Goal: Transaction & Acquisition: Purchase product/service

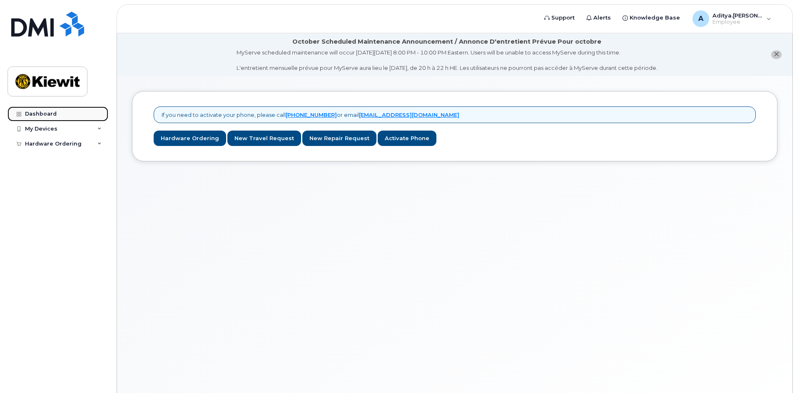
click at [88, 114] on link "Dashboard" at bounding box center [57, 114] width 101 height 15
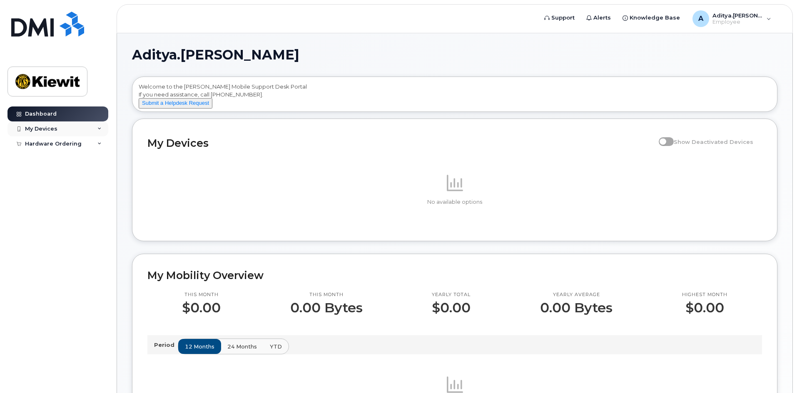
click at [77, 127] on div "My Devices" at bounding box center [57, 129] width 101 height 15
click at [70, 84] on img at bounding box center [47, 82] width 64 height 24
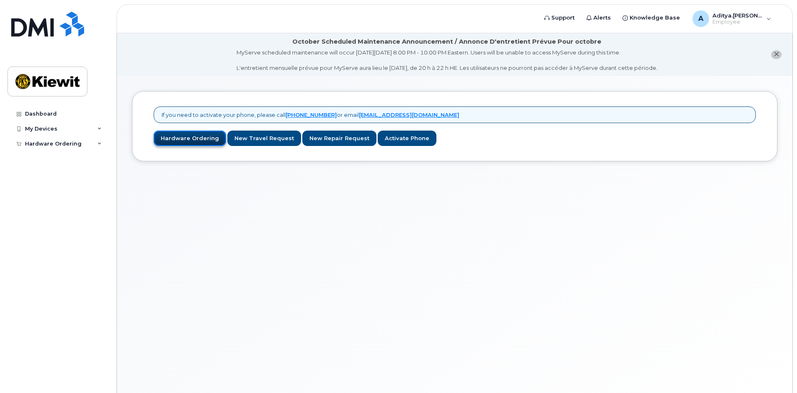
click at [186, 132] on link "Hardware Ordering" at bounding box center [190, 138] width 72 height 15
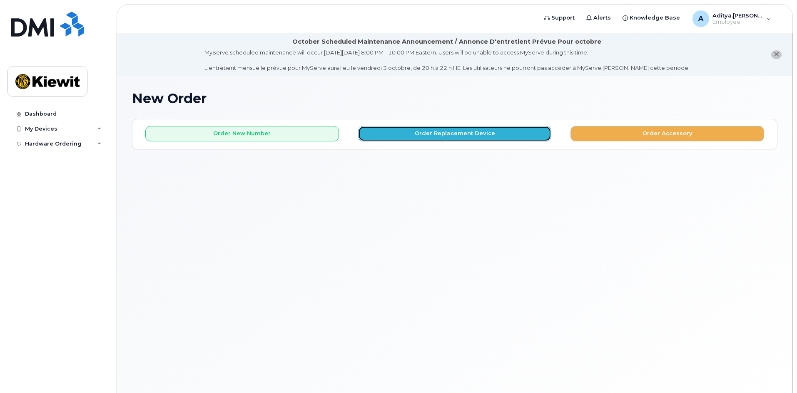
click at [464, 134] on button "Order Replacement Device" at bounding box center [455, 133] width 194 height 15
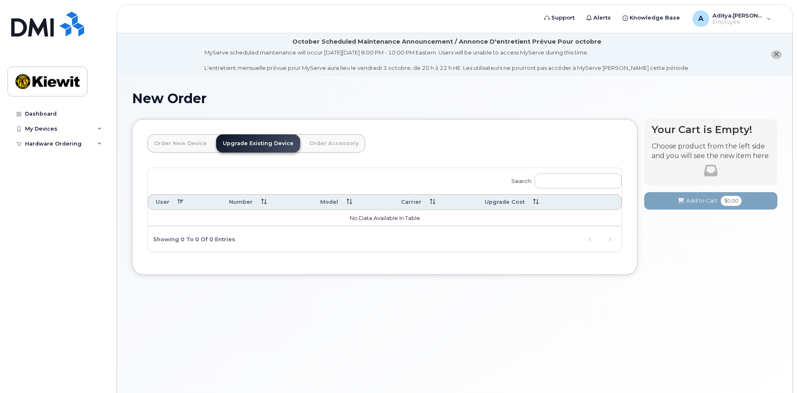
click at [191, 145] on link "Order New Device" at bounding box center [180, 143] width 66 height 18
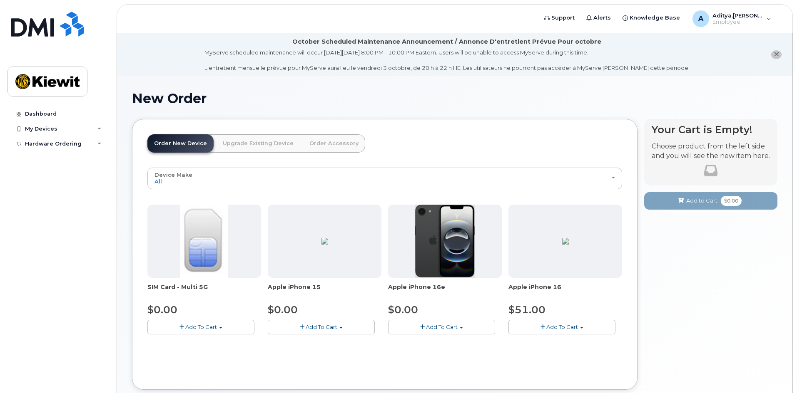
click at [544, 329] on span "button" at bounding box center [542, 327] width 5 height 5
click at [549, 355] on link "$51.00 - 3-year activation (128GB model)" at bounding box center [575, 353] width 130 height 10
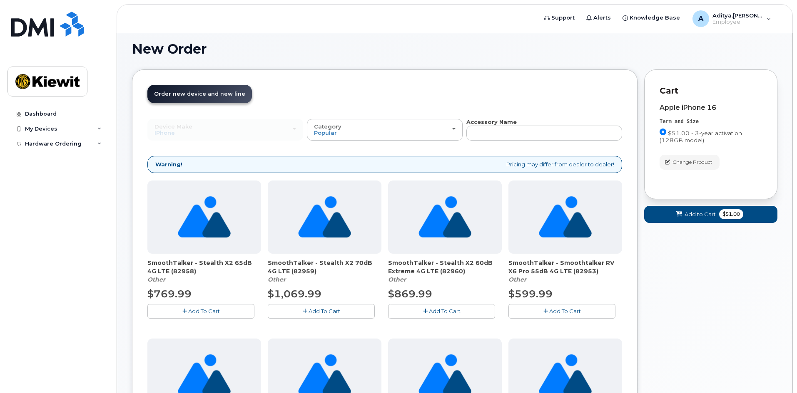
scroll to position [42, 0]
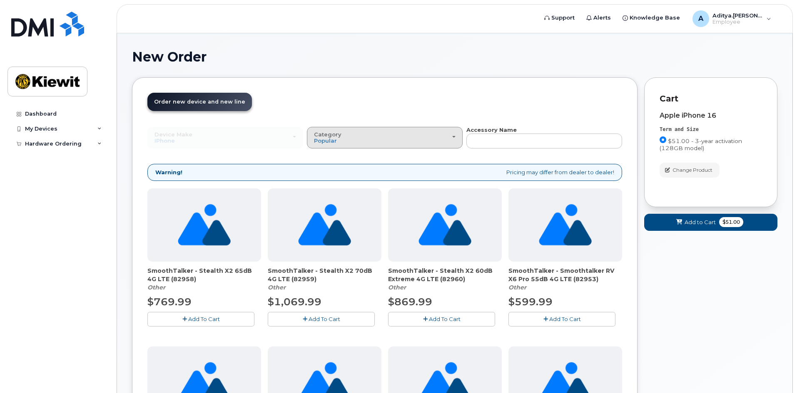
click at [396, 132] on div "Category Popular" at bounding box center [385, 138] width 142 height 13
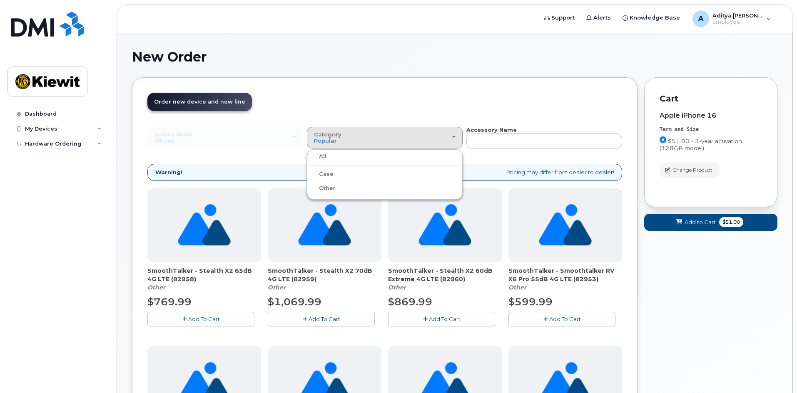
click at [340, 178] on div "Case" at bounding box center [385, 174] width 152 height 10
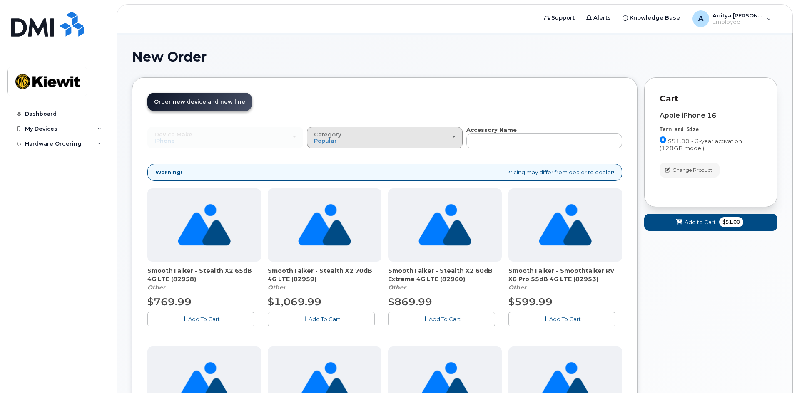
click at [348, 141] on div "Category Popular" at bounding box center [385, 138] width 142 height 13
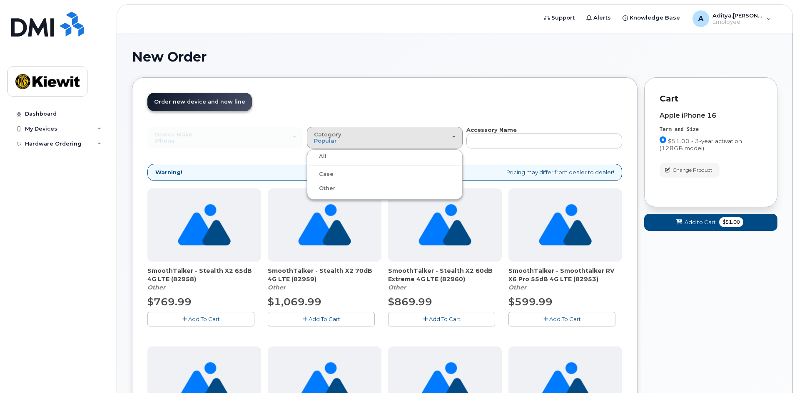
click at [320, 175] on label "Case" at bounding box center [321, 174] width 25 height 10
click at [0, 0] on input "Case" at bounding box center [0, 0] width 0 height 0
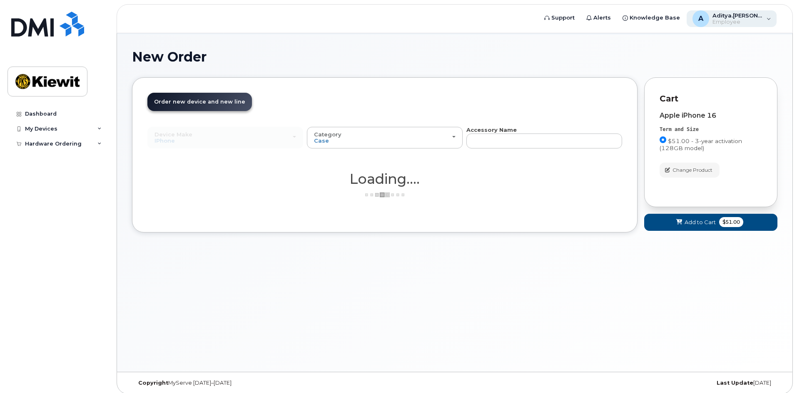
click at [755, 17] on span "Aditya.[PERSON_NAME]" at bounding box center [737, 15] width 50 height 7
click at [591, 50] on h1 "New Order" at bounding box center [454, 57] width 645 height 15
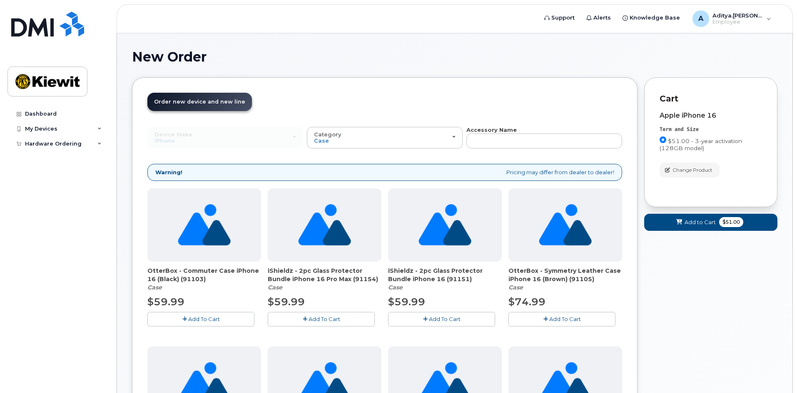
click at [208, 319] on span "Add To Cart" at bounding box center [204, 319] width 32 height 7
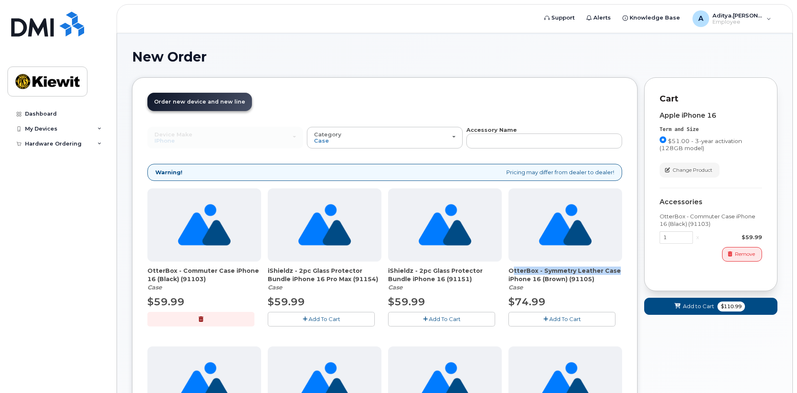
drag, startPoint x: 510, startPoint y: 271, endPoint x: 615, endPoint y: 271, distance: 104.5
click at [615, 271] on span "OtterBox - Symmetry Leather Case iPhone 16 (Brown) (91105)" at bounding box center [565, 275] width 114 height 17
copy span "OtterBox - Symmetry Leather Case"
click at [746, 258] on span "Remove" at bounding box center [745, 254] width 20 height 7
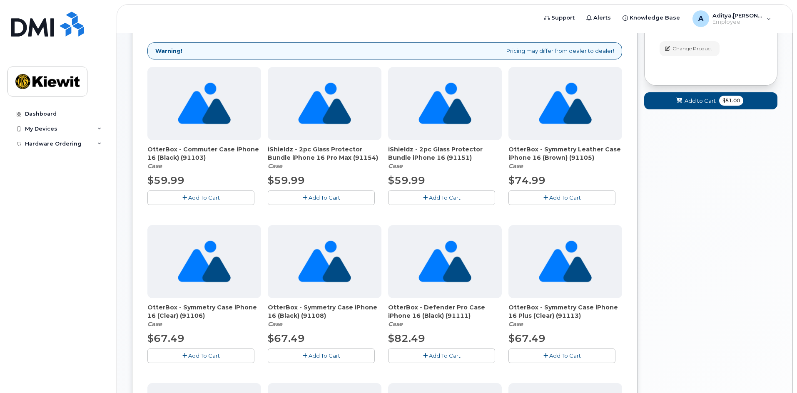
scroll to position [167, 0]
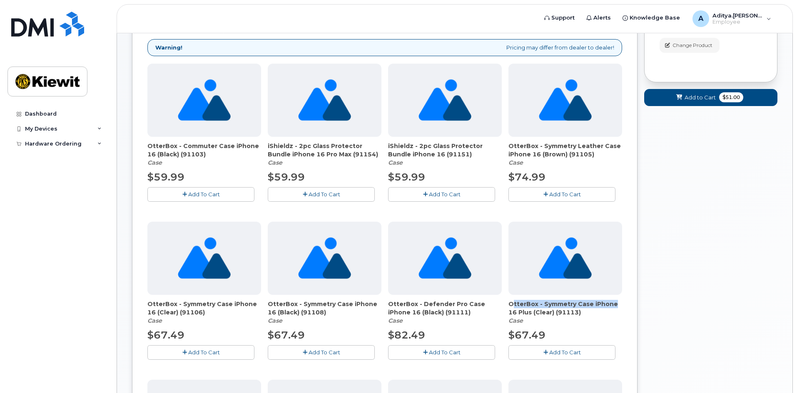
drag, startPoint x: 509, startPoint y: 304, endPoint x: 613, endPoint y: 305, distance: 103.6
click at [613, 305] on span "OtterBox - Symmetry Case iPhone 16 Plus (Clear) (91113)" at bounding box center [565, 308] width 114 height 17
copy span "OtterBox - Symmetry Case iPhone"
click at [646, 286] on div "Your Cart is Empty! Choose product from the left side and you will see the new …" at bounding box center [710, 355] width 133 height 805
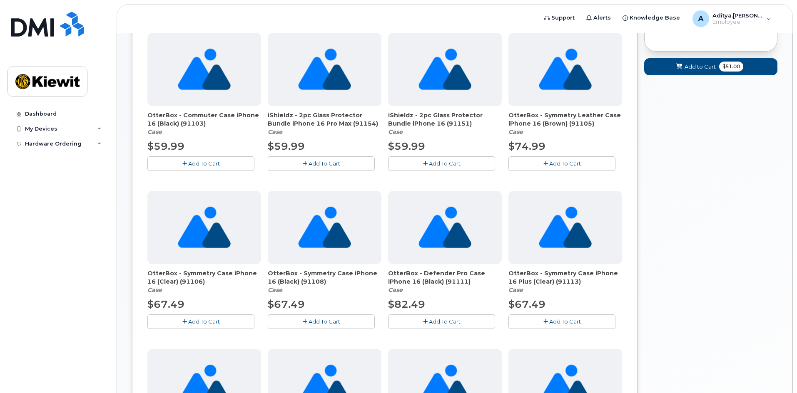
scroll to position [208, 0]
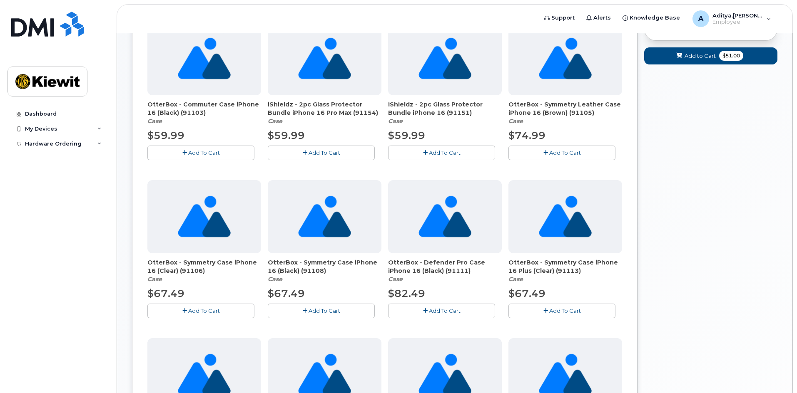
click at [581, 150] on button "Add To Cart" at bounding box center [561, 153] width 107 height 15
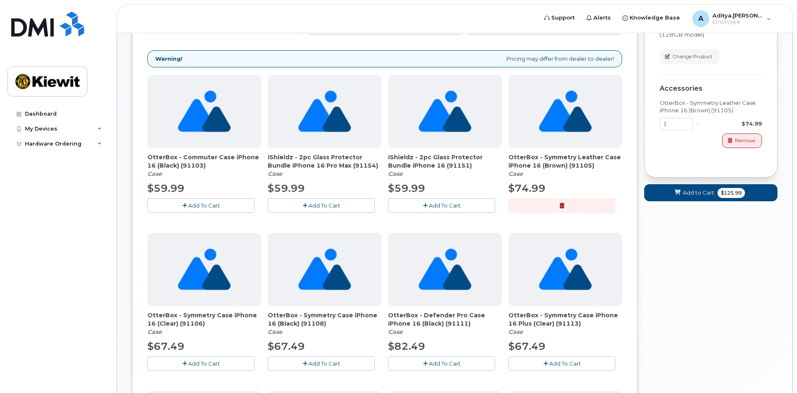
scroll to position [115, 0]
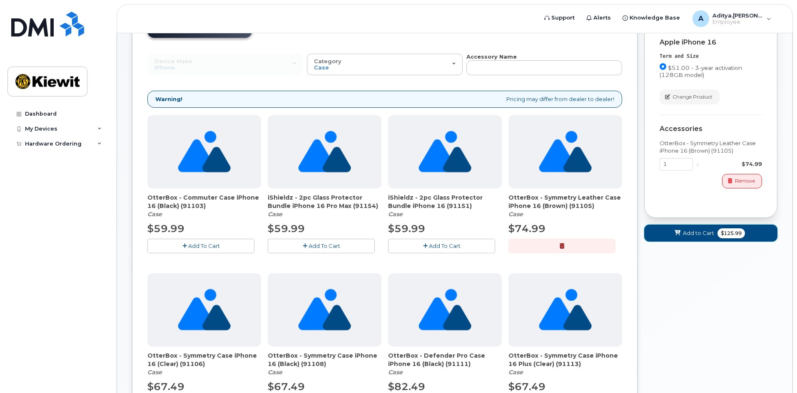
click at [699, 238] on button "Add to Cart $125.99" at bounding box center [710, 233] width 133 height 17
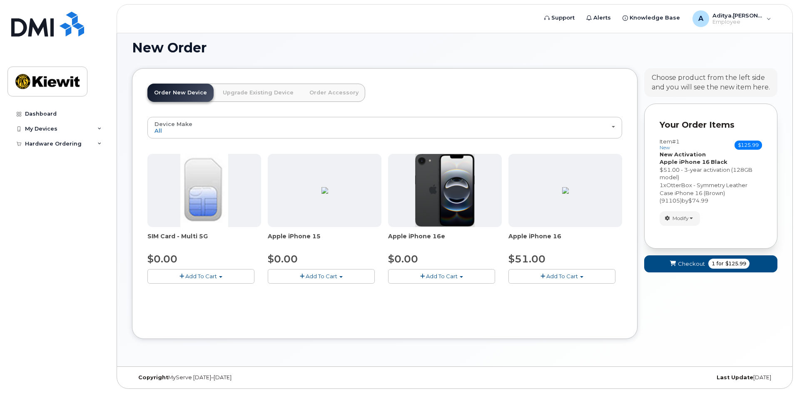
scroll to position [51, 0]
click at [696, 266] on span "Checkout" at bounding box center [691, 264] width 27 height 8
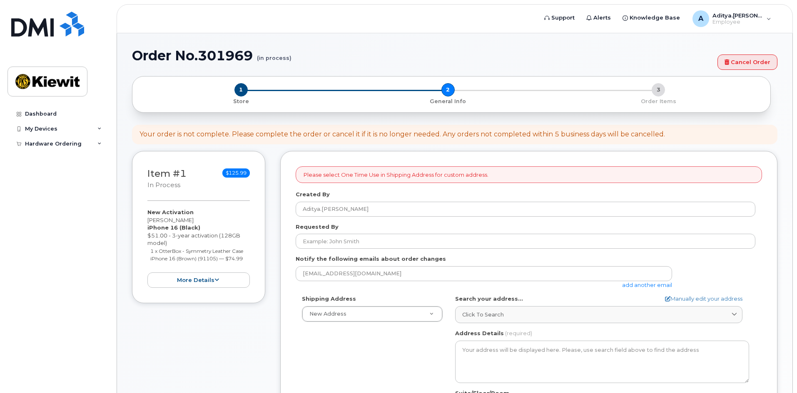
select select
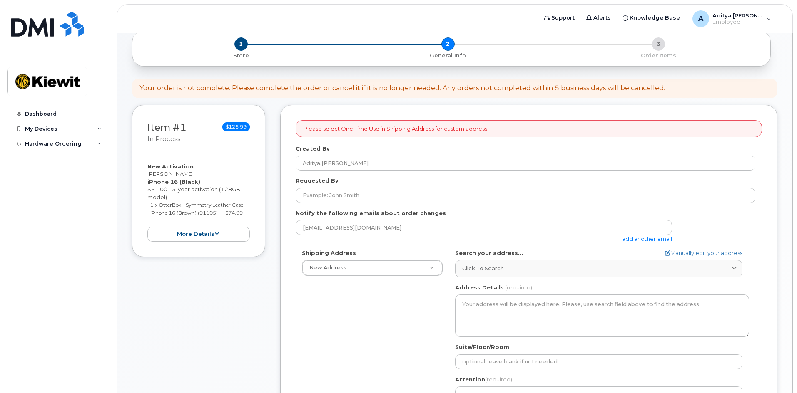
scroll to position [83, 0]
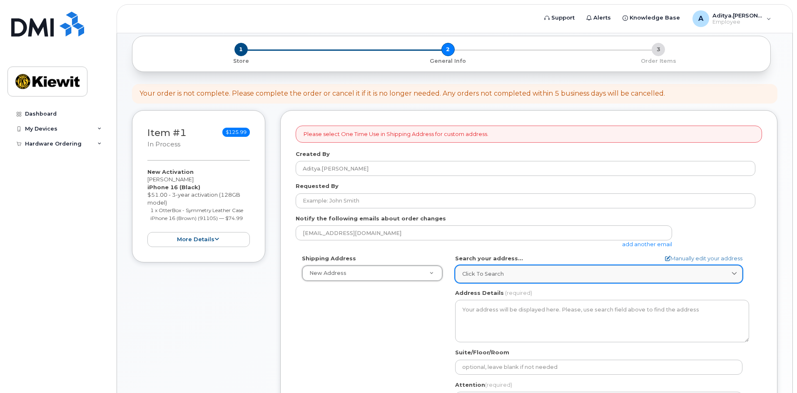
click at [474, 275] on span "Click to search" at bounding box center [483, 274] width 42 height 8
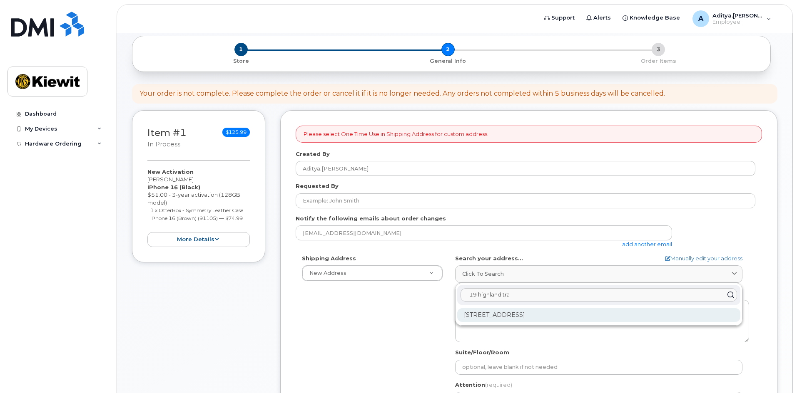
type input "19 highland tra"
click at [529, 313] on div "[STREET_ADDRESS]" at bounding box center [598, 315] width 283 height 14
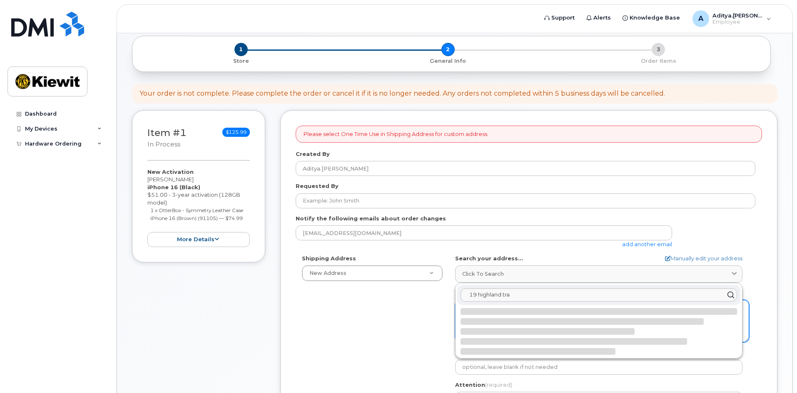
select select
type textarea "[STREET_ADDRESS]"
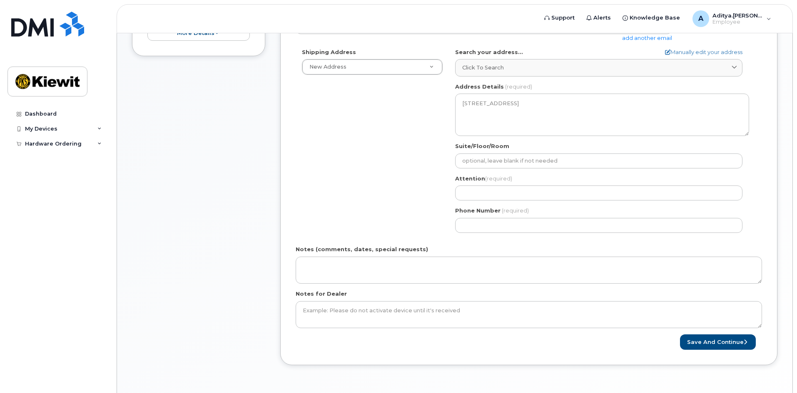
scroll to position [291, 0]
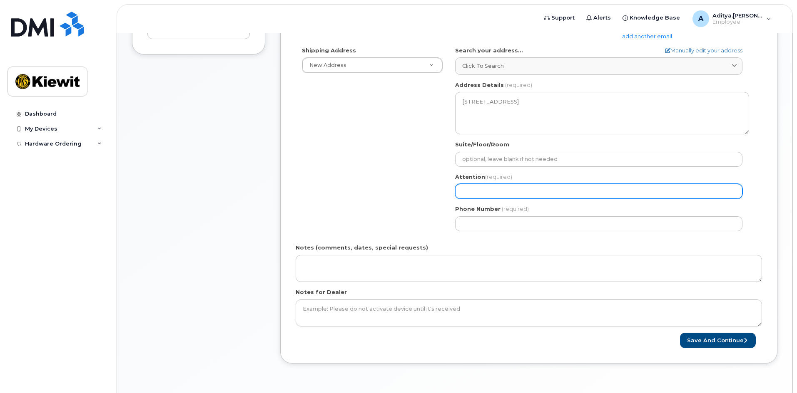
click at [491, 190] on input "Attention (required)" at bounding box center [598, 191] width 287 height 15
select select
type input "A"
select select
type input "Ad"
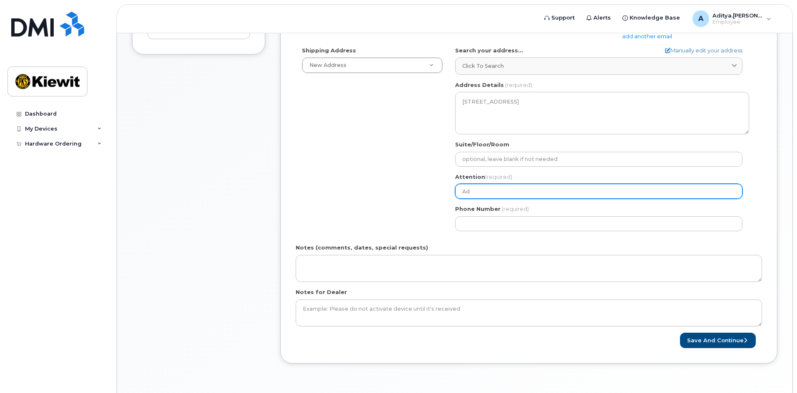
select select
type input "Adi"
select select
type input "Adit"
select select
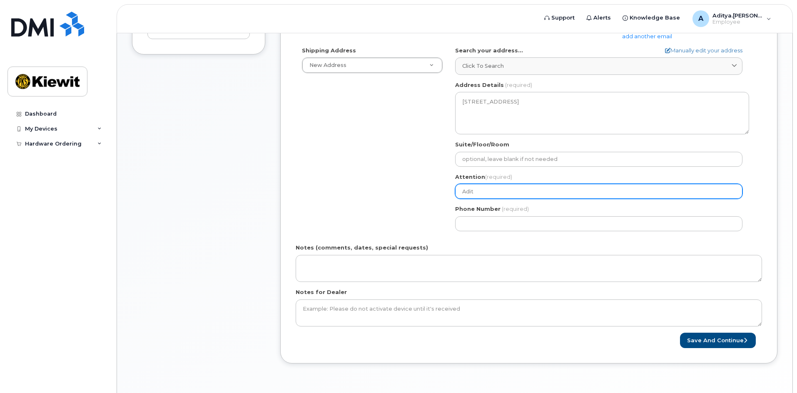
type input "Adity"
select select
type input "Aditya"
select select
type input "Aditya G"
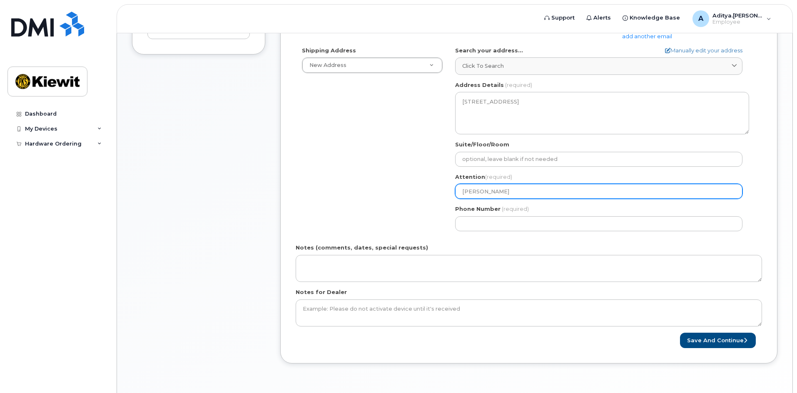
select select
type input "Aditya Gu"
select select
type input "Aditya Gup"
select select
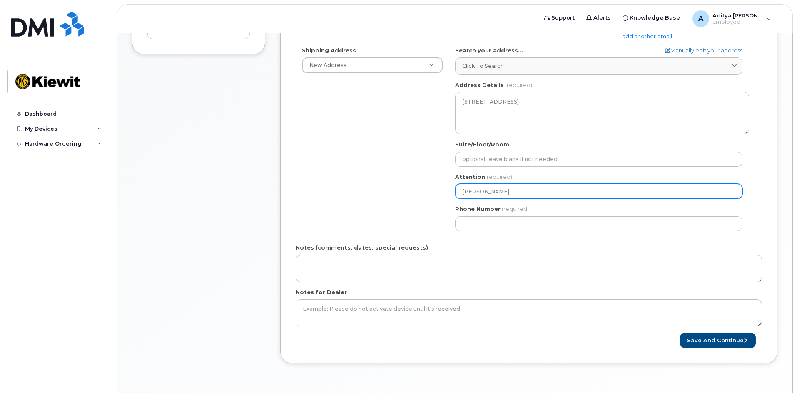
type input "Aditya Gupt"
select select
type input "[PERSON_NAME]"
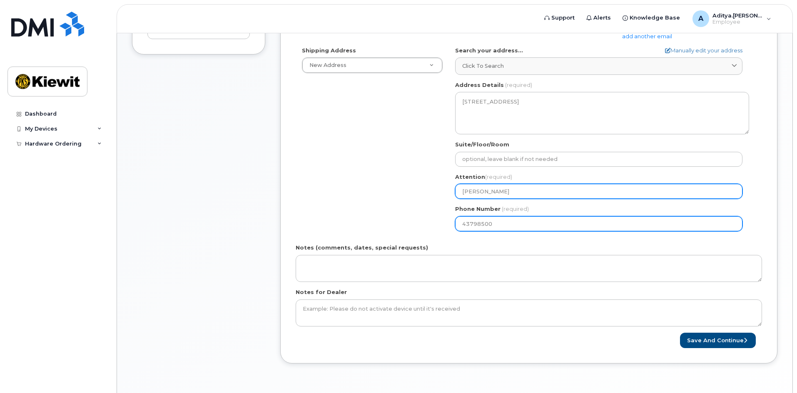
type input "437985009"
select select
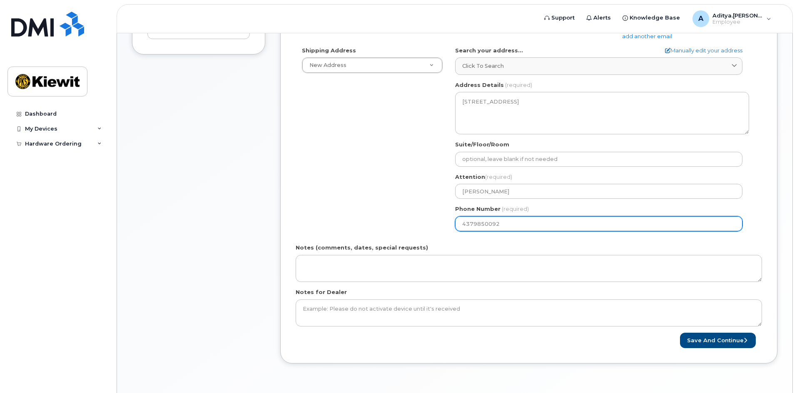
type input "4379850092"
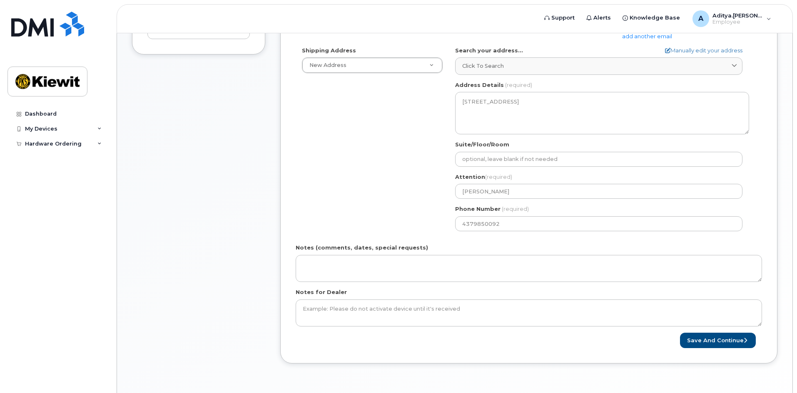
click at [538, 241] on form "Please select One Time Use in Shipping Address for custom address. Created By A…" at bounding box center [529, 133] width 466 height 431
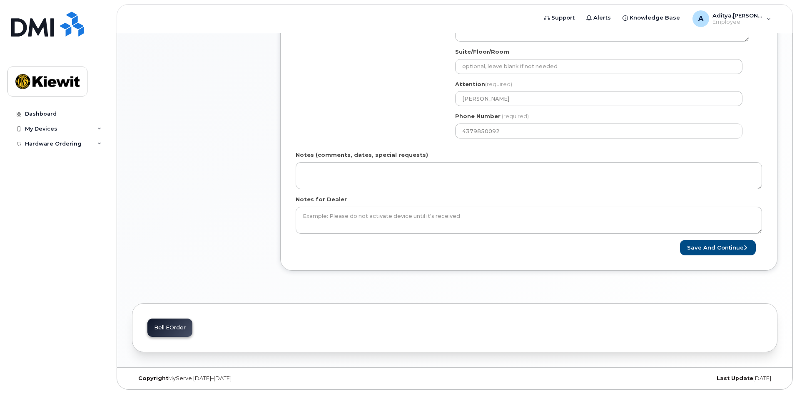
scroll to position [385, 0]
click at [721, 247] on button "Save and Continue" at bounding box center [718, 246] width 76 height 15
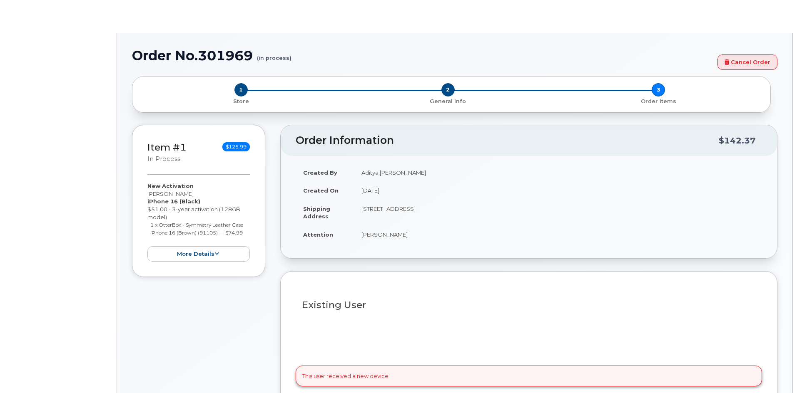
type input "1411462"
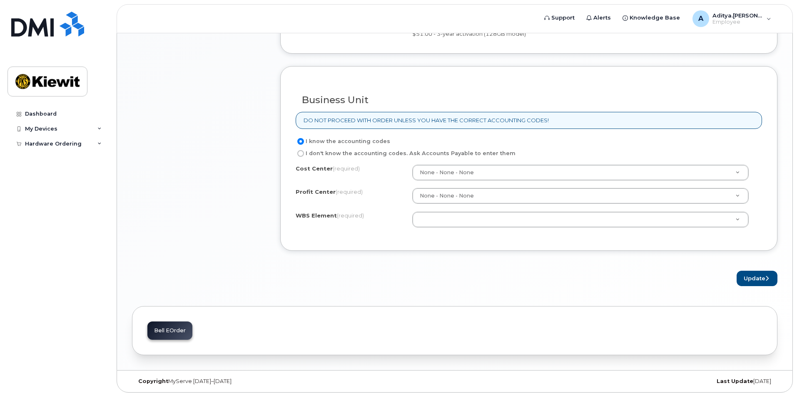
scroll to position [624, 0]
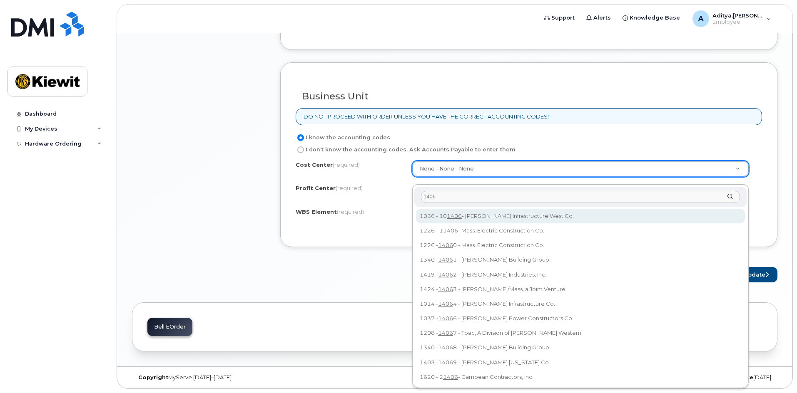
drag, startPoint x: 441, startPoint y: 202, endPoint x: 423, endPoint y: 196, distance: 19.2
click at [423, 196] on input "1406" at bounding box center [580, 197] width 319 height 12
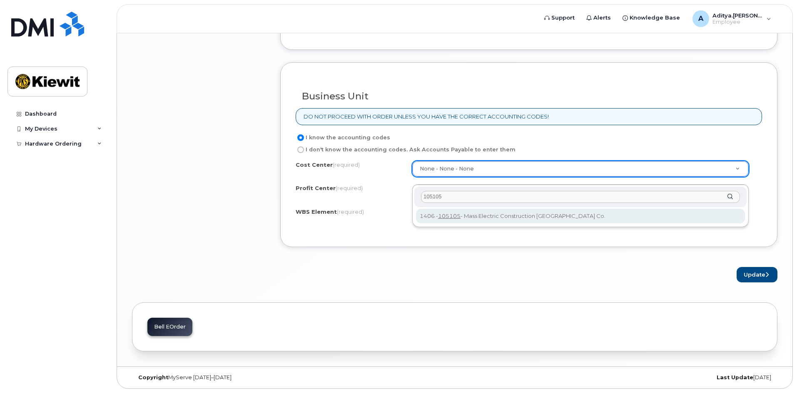
type input "105105"
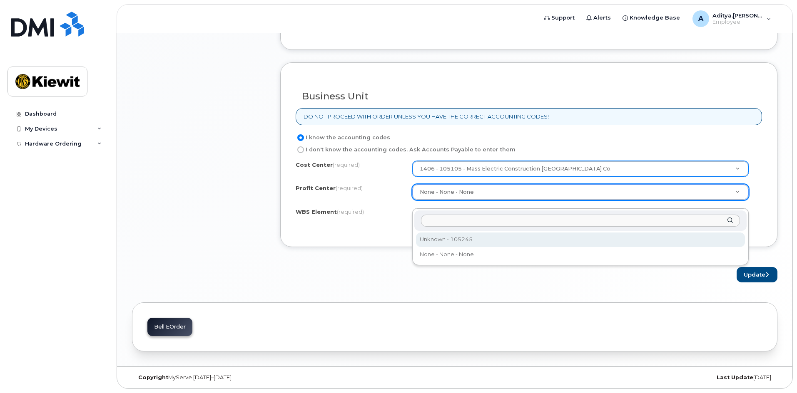
select select "105245"
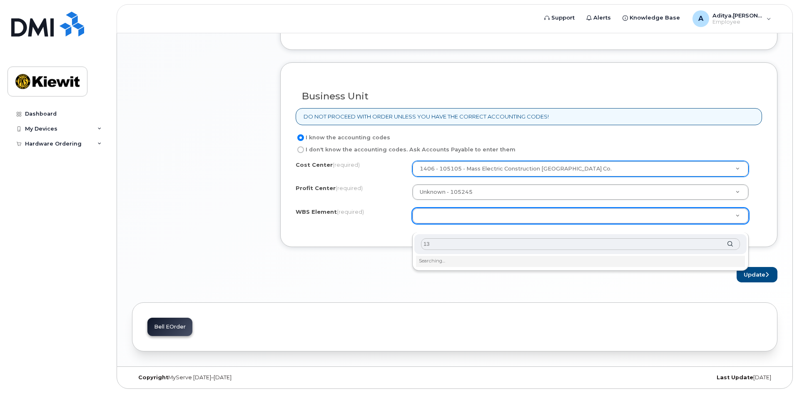
type input "1"
click at [729, 244] on div "105105.1359" at bounding box center [580, 244] width 332 height 20
click at [729, 243] on div "105105.1359" at bounding box center [580, 244] width 332 height 20
click at [691, 242] on input "105105.1359" at bounding box center [580, 245] width 319 height 12
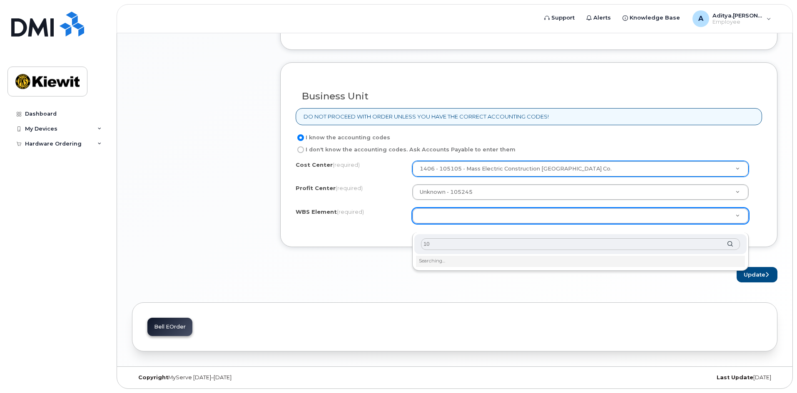
type input "1"
click at [479, 258] on li "Please enter 1 or more character" at bounding box center [580, 260] width 329 height 9
click at [477, 261] on li "Please enter 1 or more character" at bounding box center [580, 260] width 329 height 9
click at [492, 246] on input "text" at bounding box center [580, 245] width 319 height 12
type input "1359"
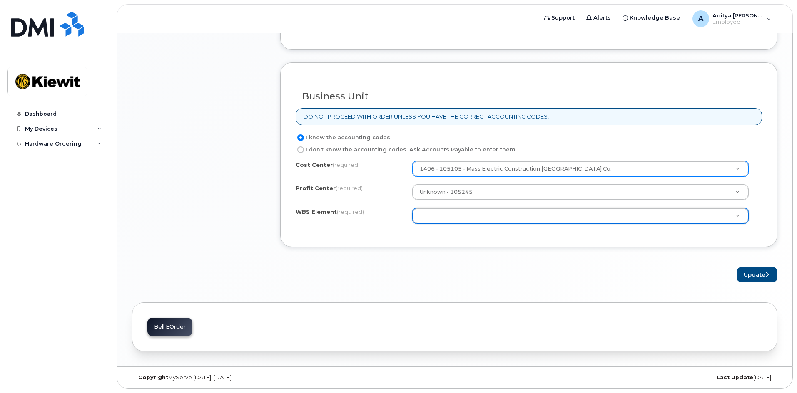
click at [301, 153] on input "I don't know the accounting codes. Ask Accounts Payable to enter them" at bounding box center [300, 150] width 7 height 7
radio input "true"
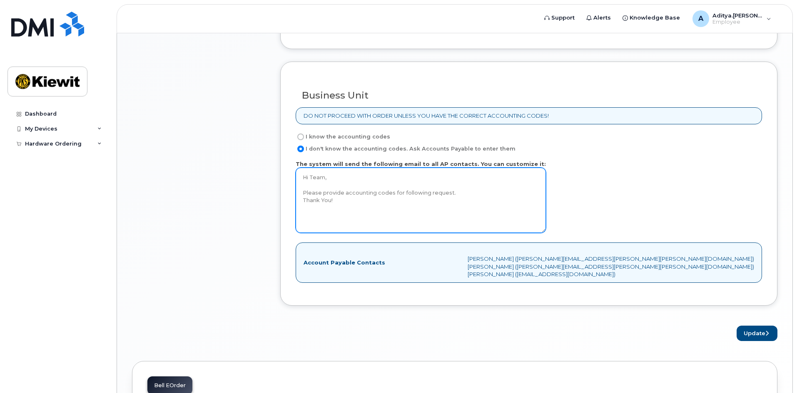
click at [326, 201] on textarea "Hi Team, Please provide accounting codes for following request. Thank You!" at bounding box center [421, 200] width 250 height 65
click at [375, 200] on textarea "Hi Team, Please provide accounting codes for following request. Thank You!" at bounding box center [421, 200] width 250 height 65
click at [398, 202] on textarea "Hi Team, Please provide accounting codes for following request. Thank You!" at bounding box center [421, 200] width 250 height 65
click at [454, 204] on textarea "Hi Team, Please provide accounting codes for following request. Thank You!" at bounding box center [421, 200] width 250 height 65
click at [463, 201] on textarea "Hi Team, Please provide accounting codes for following request. Thank You!" at bounding box center [421, 200] width 250 height 65
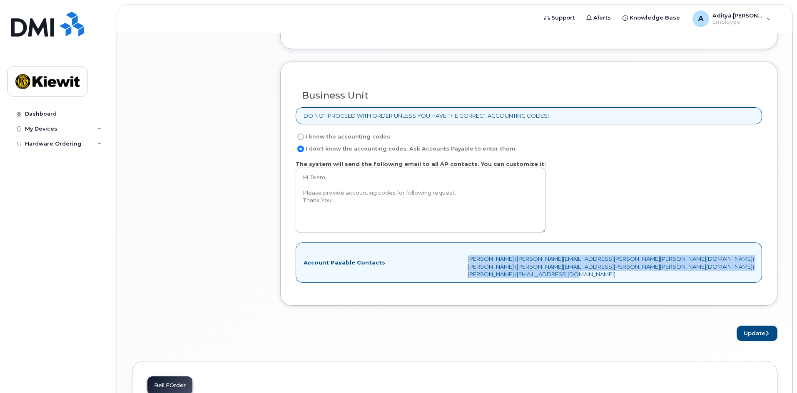
drag, startPoint x: 624, startPoint y: 270, endPoint x: 729, endPoint y: 293, distance: 107.4
click at [729, 291] on div "I know the accounting codes I don't know the accounting codes. Ask Accounts Pay…" at bounding box center [529, 211] width 466 height 159
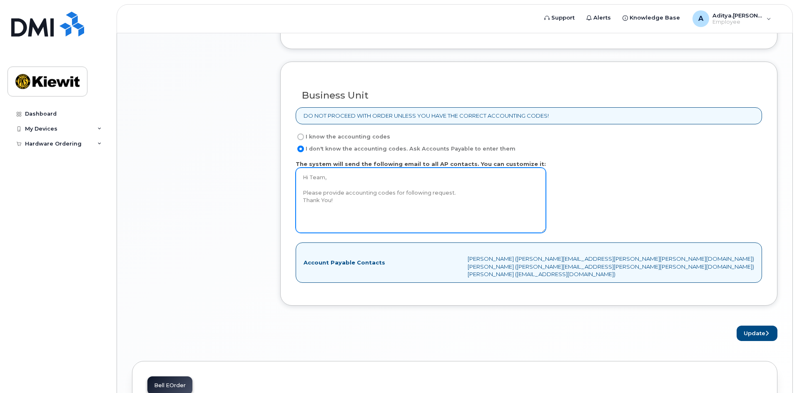
click at [378, 193] on textarea "Hi Team, Please provide accounting codes for following request. Thank You!" at bounding box center [421, 200] width 250 height 65
click at [442, 201] on textarea "Hi Team, Please provide accounting codes for following request. Thank You!" at bounding box center [421, 200] width 250 height 65
click at [457, 199] on textarea "Hi Team, Please provide accounting codes for following request. Thank You!" at bounding box center [421, 200] width 250 height 65
type textarea "Hi Team, Please use Project - 105105, WBS - 1359 Thank You!"
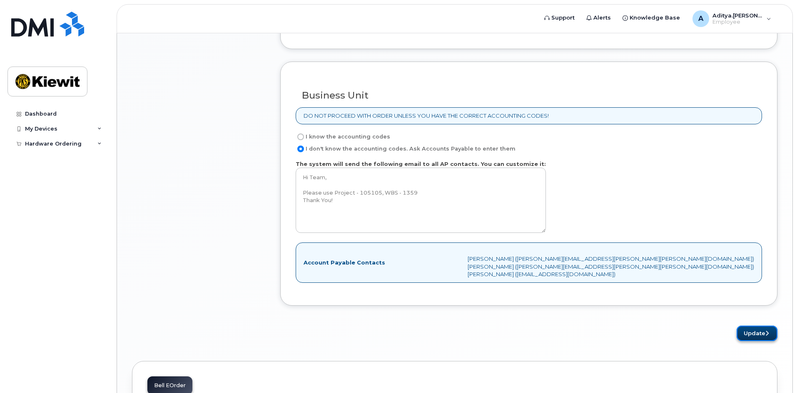
click at [754, 341] on button "Update" at bounding box center [756, 333] width 41 height 15
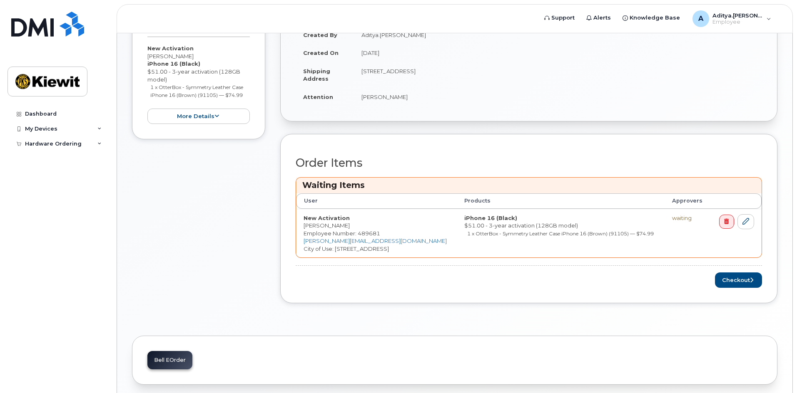
scroll to position [276, 0]
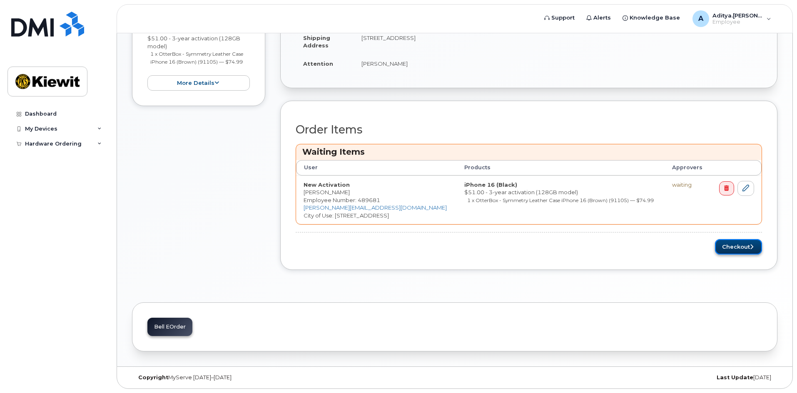
click at [738, 250] on button "Checkout" at bounding box center [738, 246] width 47 height 15
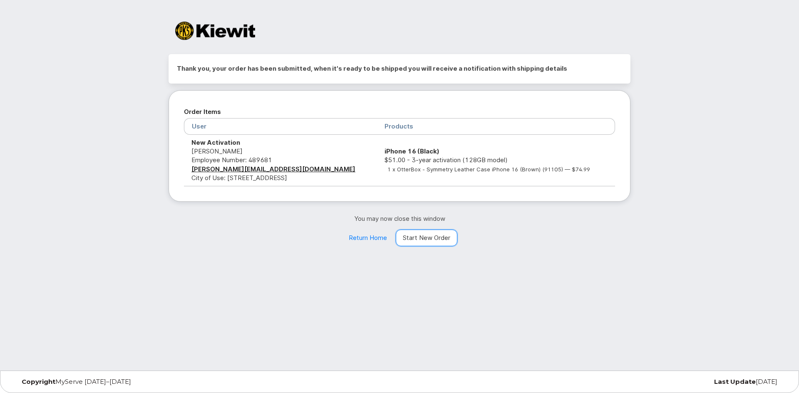
click at [434, 234] on link "Start New Order" at bounding box center [427, 238] width 62 height 17
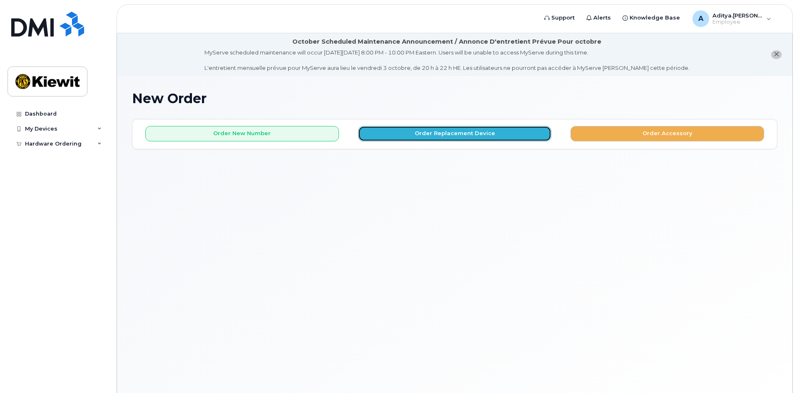
click at [439, 137] on button "Order Replacement Device" at bounding box center [455, 133] width 194 height 15
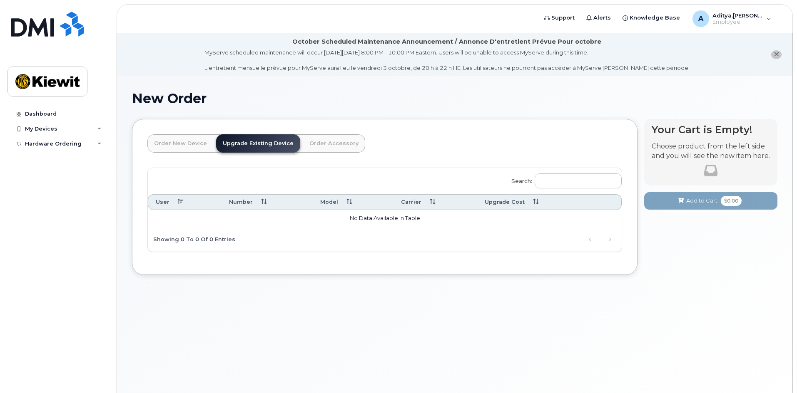
click at [196, 148] on link "Order New Device" at bounding box center [180, 143] width 66 height 18
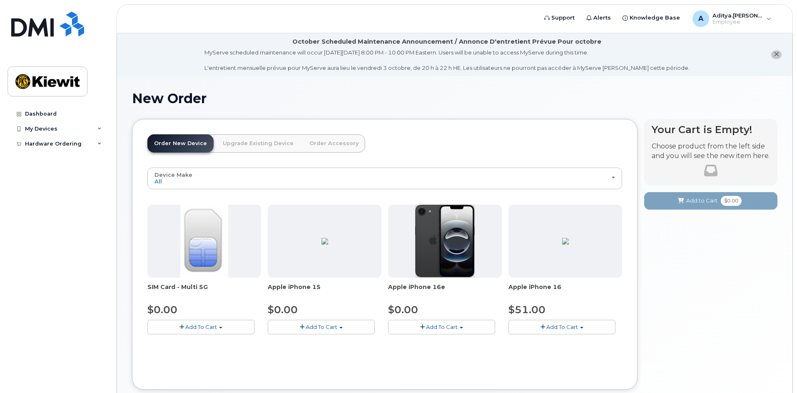
click at [552, 328] on span "Add To Cart" at bounding box center [562, 327] width 32 height 7
click at [583, 331] on button "Add To Cart" at bounding box center [561, 327] width 107 height 15
click at [558, 325] on span "Add To Cart" at bounding box center [562, 327] width 32 height 7
click at [554, 353] on link "$51.00 - 3-year activation (128GB model)" at bounding box center [575, 353] width 130 height 10
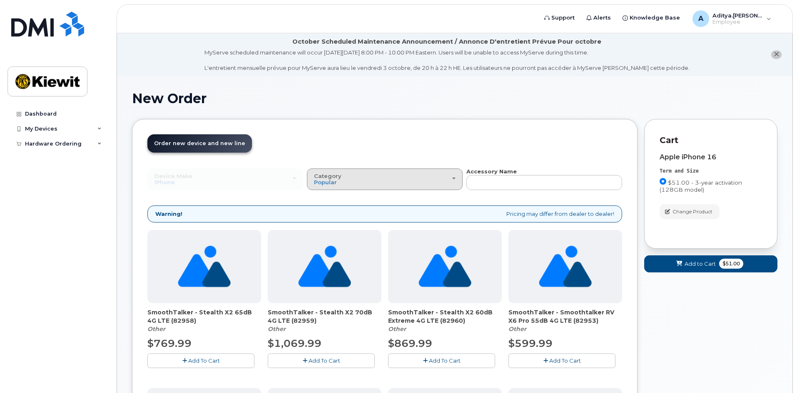
click at [451, 181] on div "Category Popular" at bounding box center [385, 179] width 142 height 13
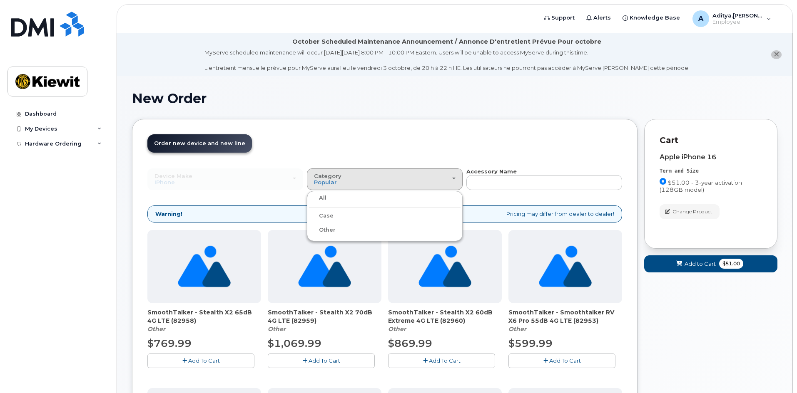
click at [567, 108] on div "New Order" at bounding box center [454, 105] width 645 height 28
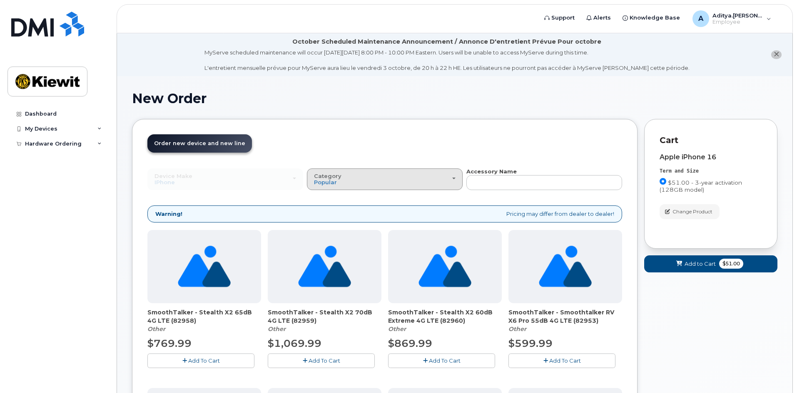
click at [454, 179] on span "button" at bounding box center [453, 179] width 3 height 2
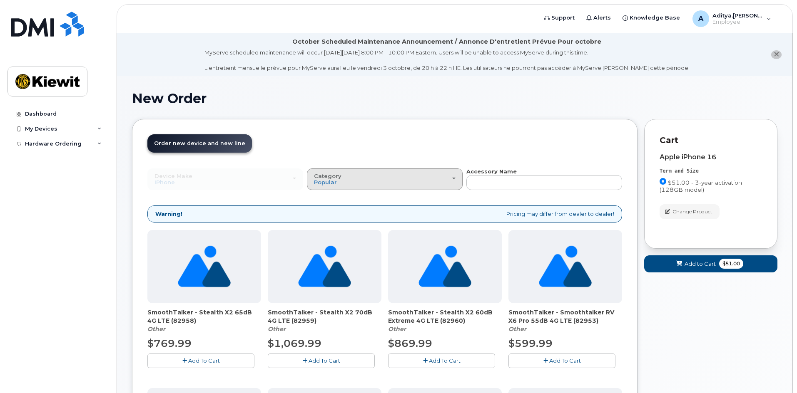
click at [452, 180] on div "Category Popular" at bounding box center [385, 179] width 142 height 13
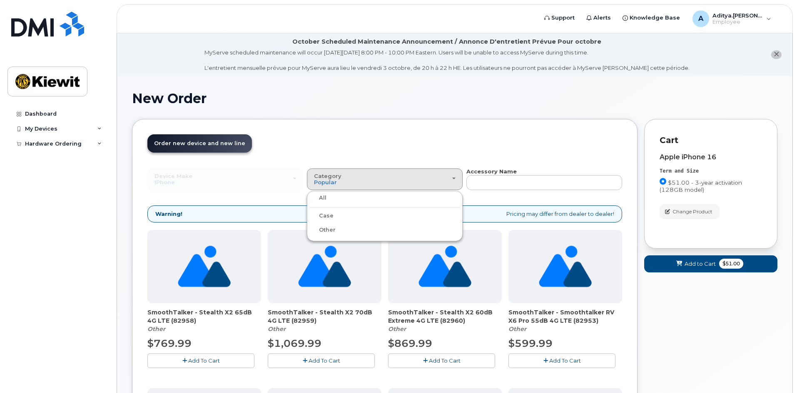
click at [324, 216] on label "Case" at bounding box center [321, 216] width 25 height 10
click at [0, 0] on input "Case" at bounding box center [0, 0] width 0 height 0
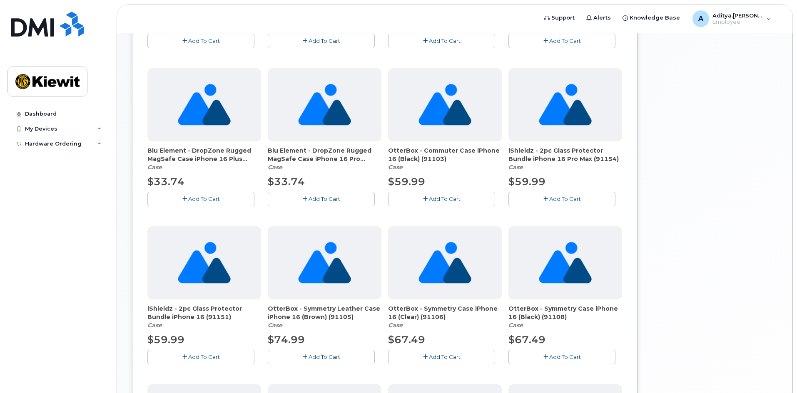
scroll to position [333, 0]
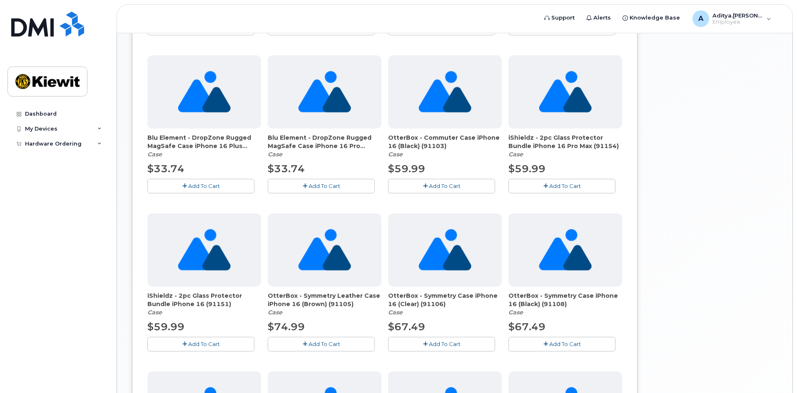
click at [180, 344] on button "Add To Cart" at bounding box center [200, 344] width 107 height 15
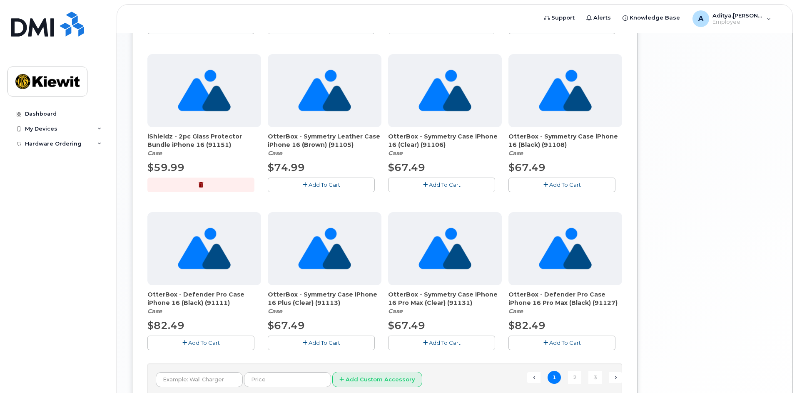
scroll to position [500, 0]
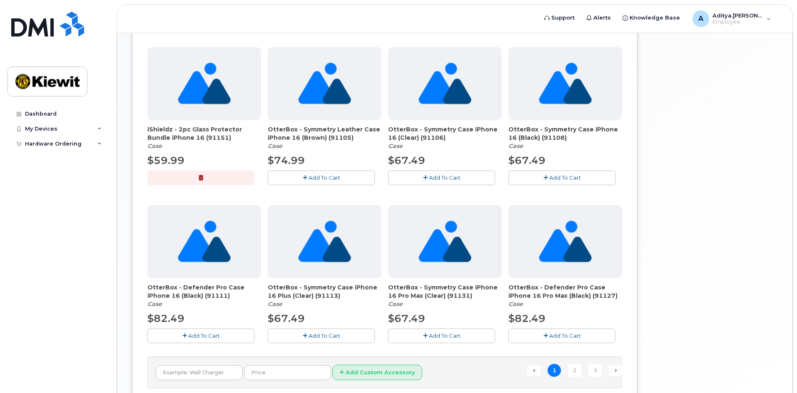
drag, startPoint x: 270, startPoint y: 129, endPoint x: 355, endPoint y: 139, distance: 85.8
click at [355, 139] on span "OtterBox - Symmetry Leather Case iPhone 16 (Brown) (91105)" at bounding box center [325, 133] width 114 height 17
copy span "tterBox - Symmetry Leather Case iPhone 16 (Brown) (91105)"
drag, startPoint x: 445, startPoint y: 139, endPoint x: 421, endPoint y: 130, distance: 25.8
click at [421, 130] on span "OtterBox - Symmetry Case iPhone 16 (Clear) (91106)" at bounding box center [445, 133] width 114 height 17
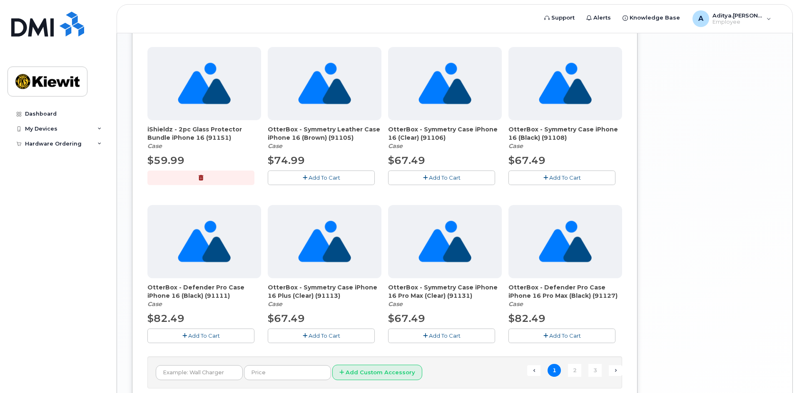
copy span "Symmetry Case iPhone 16 (Clear) (91106)"
click at [572, 370] on link "2" at bounding box center [574, 370] width 13 height 13
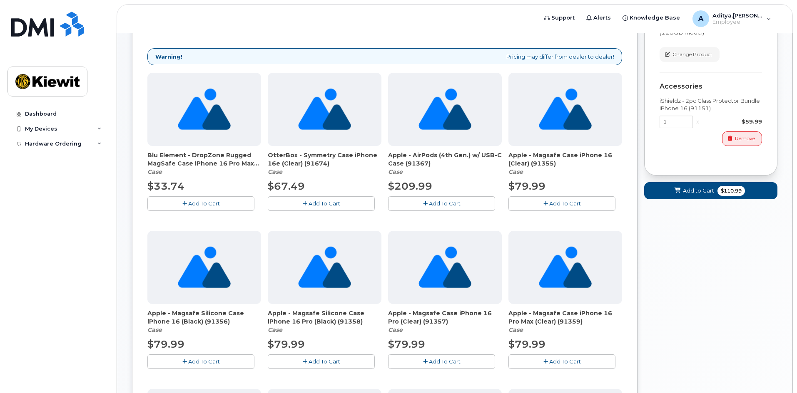
scroll to position [172, 0]
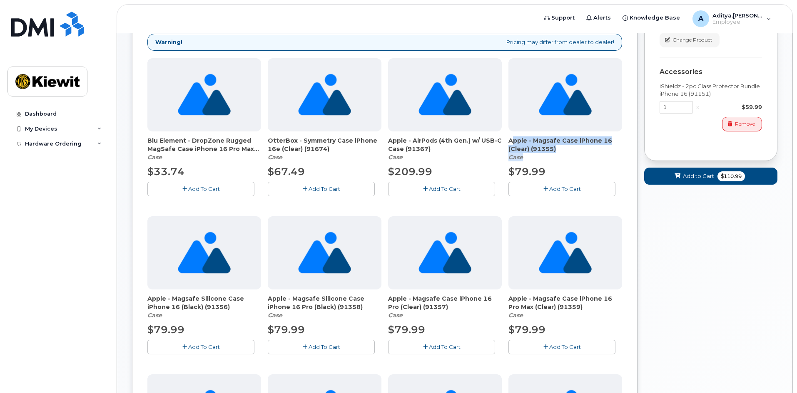
drag, startPoint x: 510, startPoint y: 141, endPoint x: 566, endPoint y: 154, distance: 57.3
click at [566, 154] on div "Apple - Magsafe Case iPhone 16 (Clear) (91355) Case" at bounding box center [565, 149] width 114 height 25
copy span "Apple - Magsafe Case iPhone 16 (Clear) (91355)"
drag, startPoint x: 227, startPoint y: 308, endPoint x: 127, endPoint y: 293, distance: 101.1
click at [127, 293] on div "New Order × Share This Order If you want to allow others to create or edit orde…" at bounding box center [454, 336] width 675 height 864
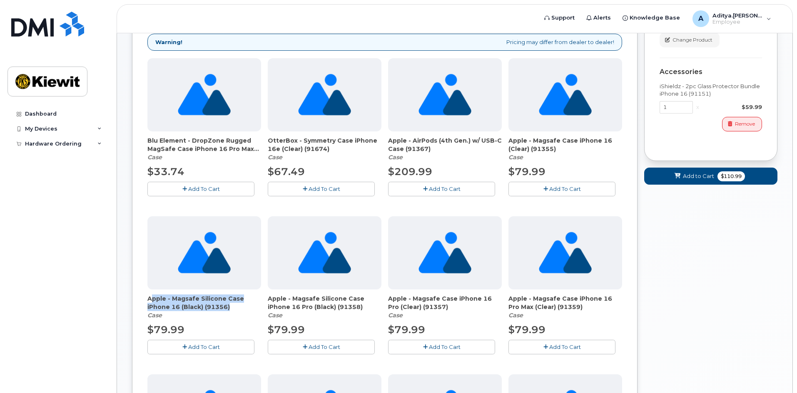
click at [214, 346] on span "Add To Cart" at bounding box center [204, 347] width 32 height 7
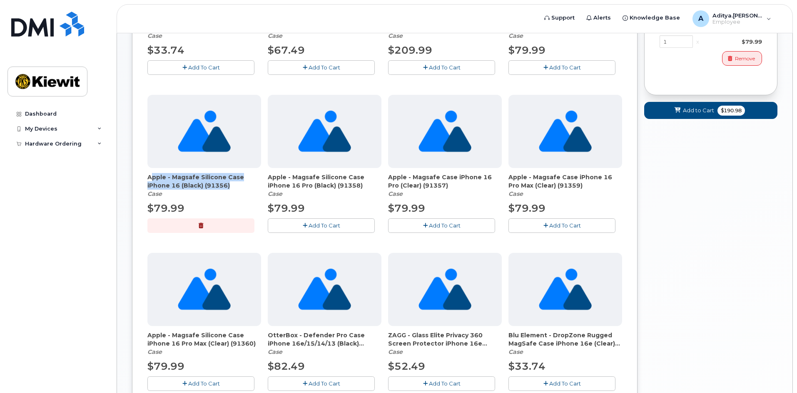
scroll to position [255, 0]
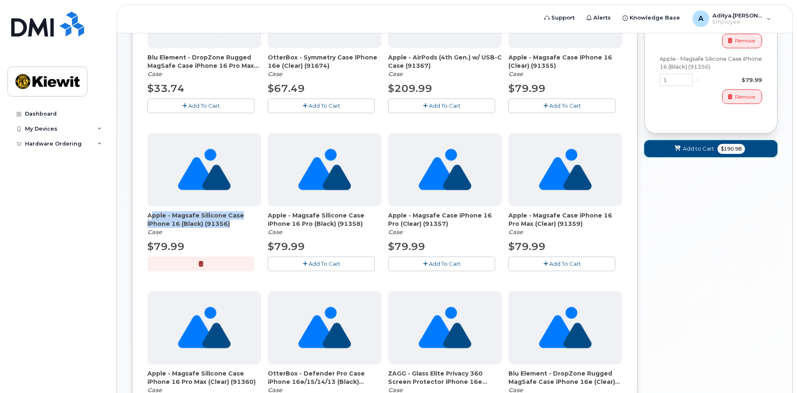
click at [715, 150] on button "Add to Cart $190.98" at bounding box center [710, 148] width 133 height 17
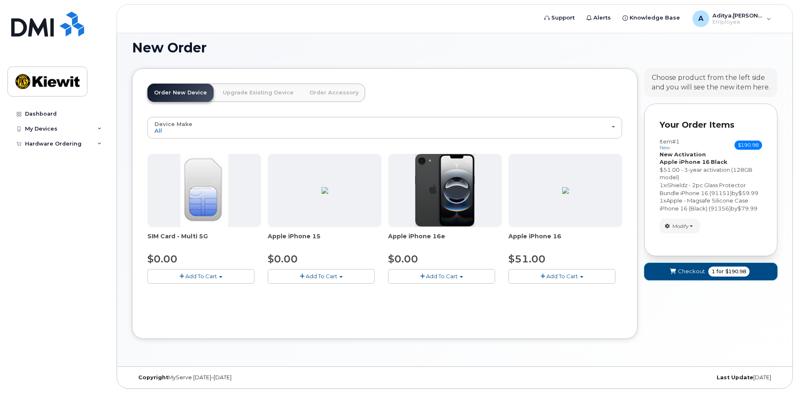
click at [705, 271] on button "Checkout 1 for $190.98" at bounding box center [710, 271] width 133 height 17
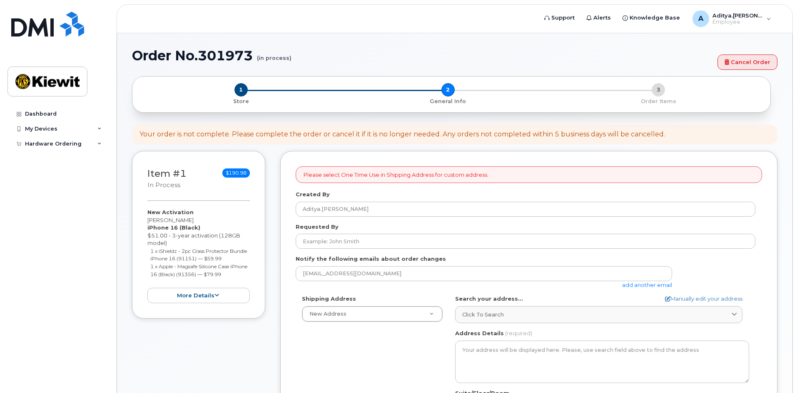
select select
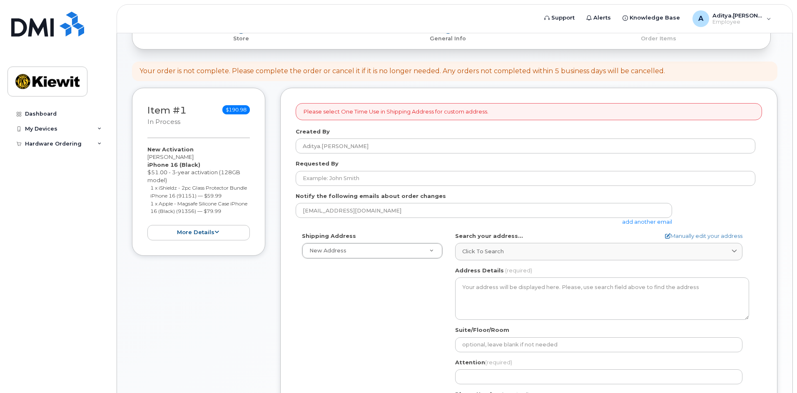
scroll to position [125, 0]
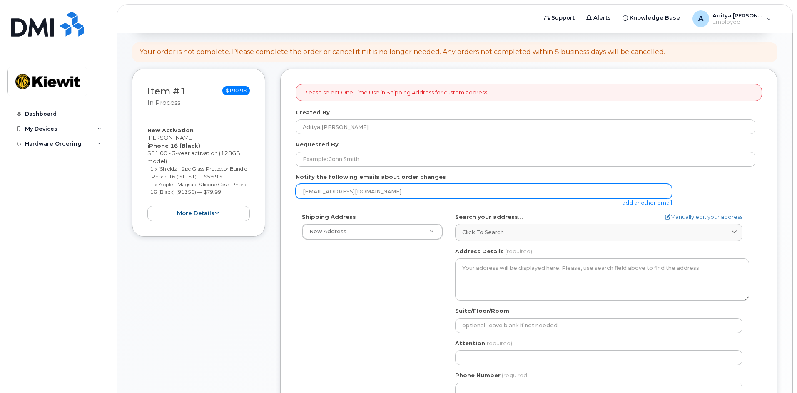
click at [398, 192] on input "aditya.gupta@masselec.com" at bounding box center [484, 191] width 376 height 15
drag, startPoint x: 337, startPoint y: 193, endPoint x: 302, endPoint y: 193, distance: 35.0
click at [302, 193] on input "aditya.gupta@masselec.com" at bounding box center [484, 191] width 376 height 15
type input "yacine.brahimi@kiewit.com"
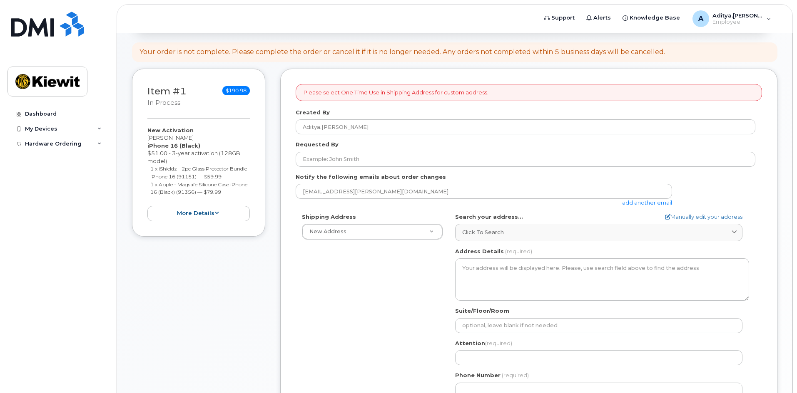
click at [368, 280] on div "Shipping Address New Address New Address 19 Highland Trail Beaver Marine Limite…" at bounding box center [526, 308] width 460 height 191
select select
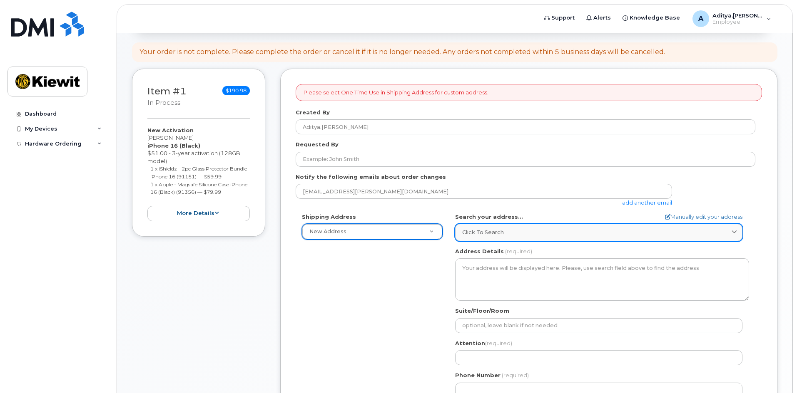
click at [503, 234] on div "Click to search" at bounding box center [598, 233] width 273 height 8
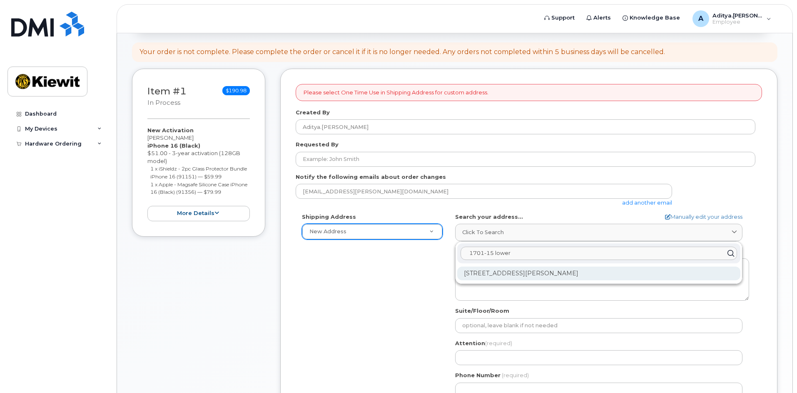
type input "1701-15 lower"
click at [557, 275] on div "1701-15 Lower Jarvis St Toronto ON M5E 0C4" at bounding box center [598, 274] width 283 height 14
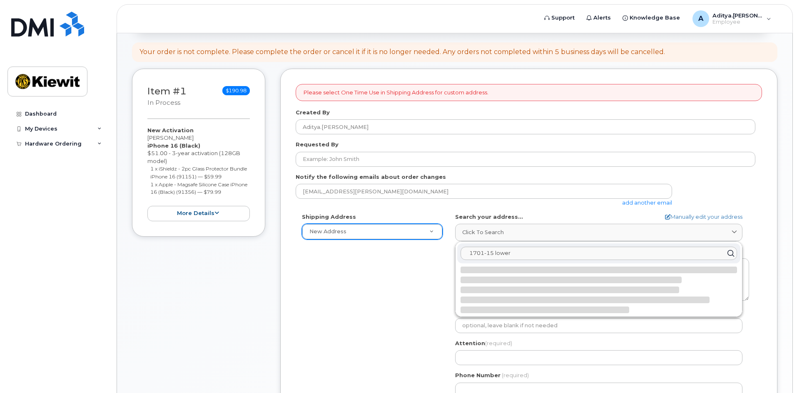
select select
type textarea "1701-15 Lower Jarvis St TORONTO ON M5E 0C4 CANADA"
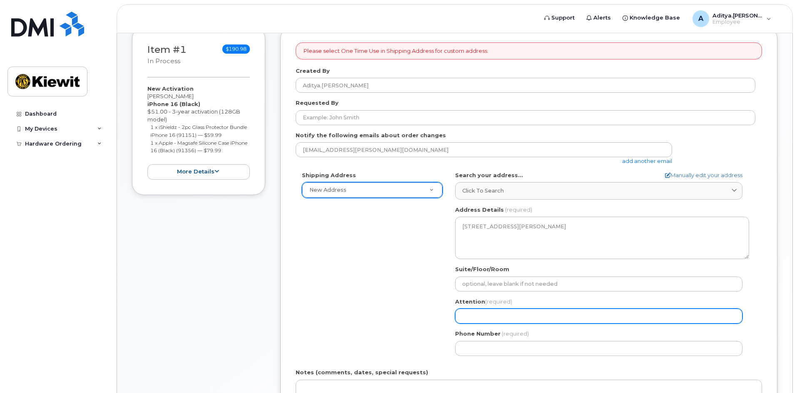
scroll to position [208, 0]
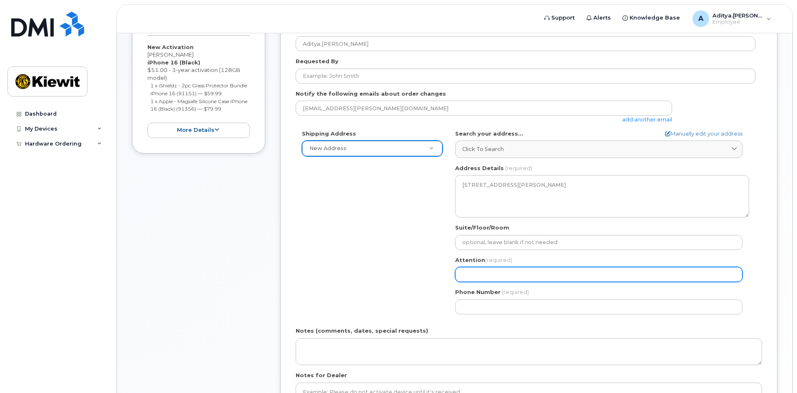
click at [541, 280] on input "Attention (required)" at bounding box center [598, 274] width 287 height 15
select select
type input "Y"
select select
type input "Ya"
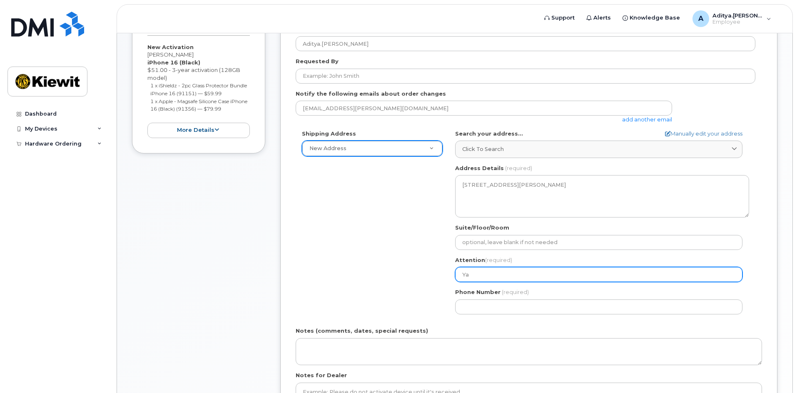
select select
type input "Yac"
select select
type input "Yaci"
select select
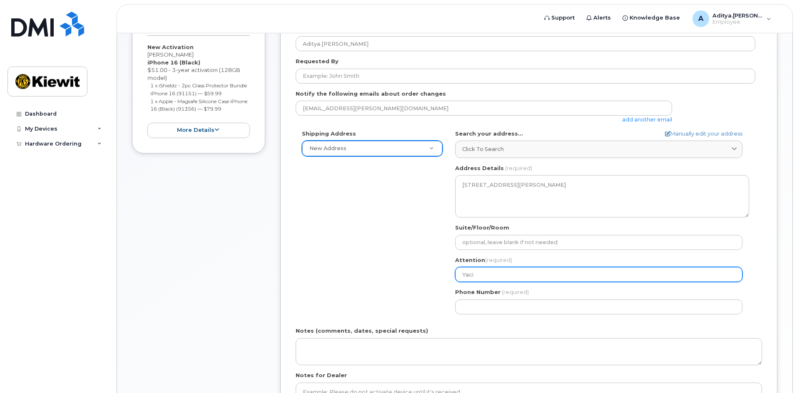
type input "Yacin"
select select
type input "Yacine"
select select
type input "Yacine B"
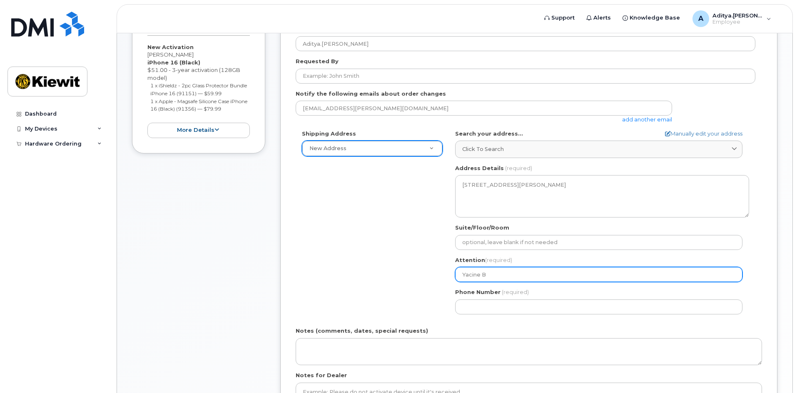
select select
type input "Yacine Br"
select select
type input "Yacine Bra"
select select
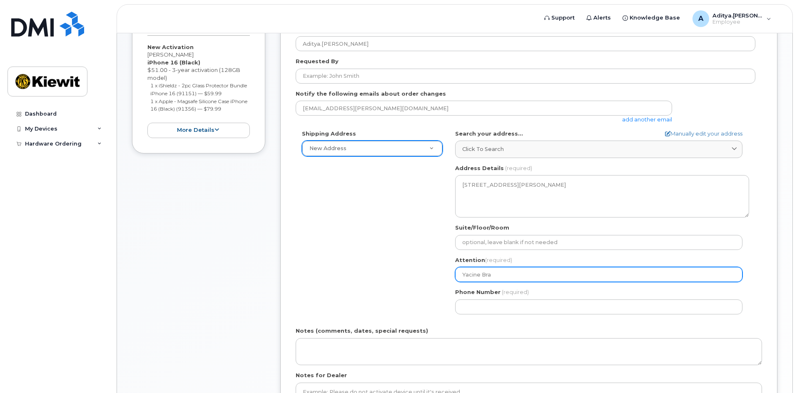
type input "Yacine Brah"
select select
type input "Yacine Brahi"
select select
type input "Yacine Brahim"
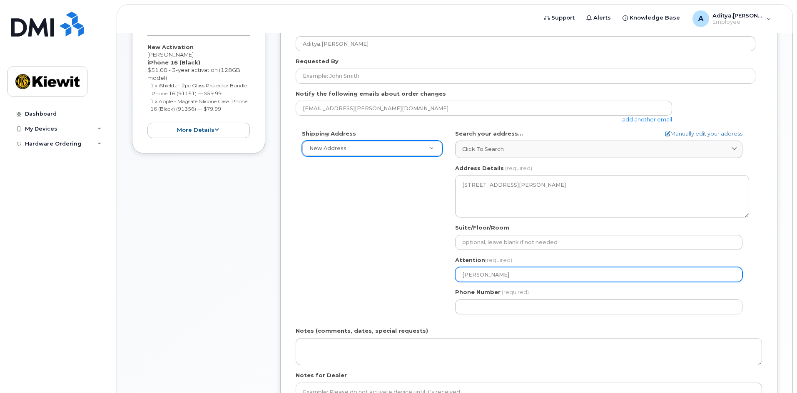
select select
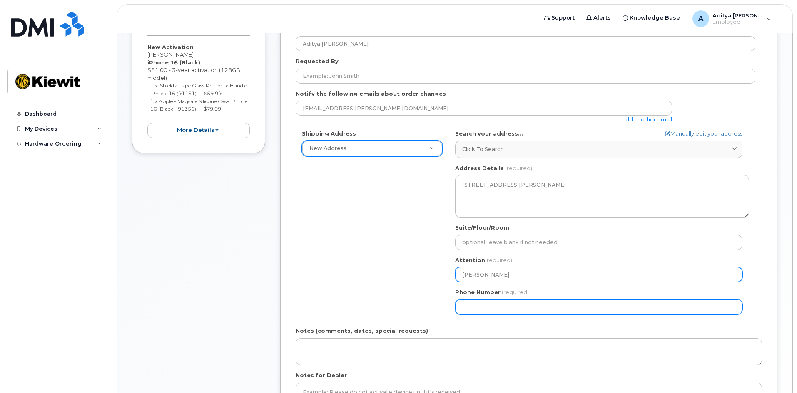
type input "Yacine Brahimi"
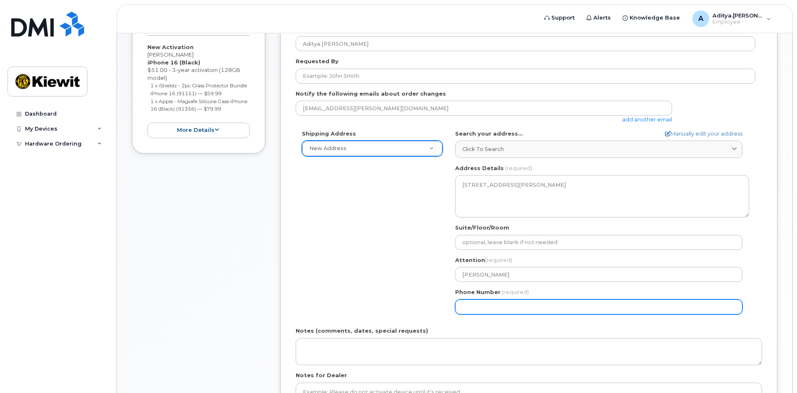
click at [485, 308] on input "Phone Number" at bounding box center [598, 307] width 287 height 15
type input "604679244"
select select
type input "6046792447"
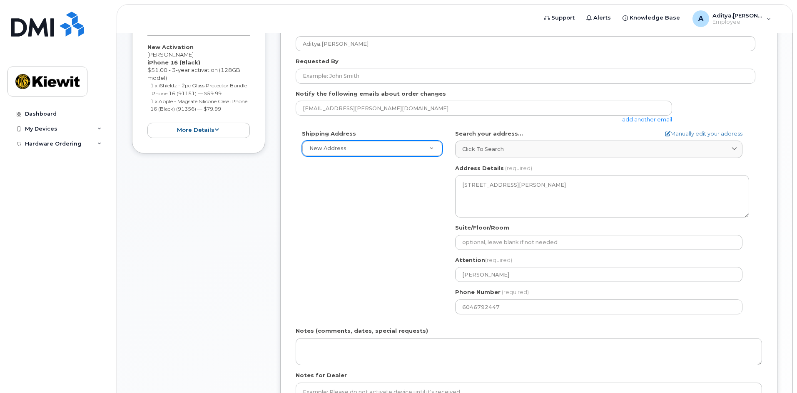
click at [475, 325] on form "Please select One Time Use in Shipping Address for custom address. Created By A…" at bounding box center [529, 216] width 466 height 431
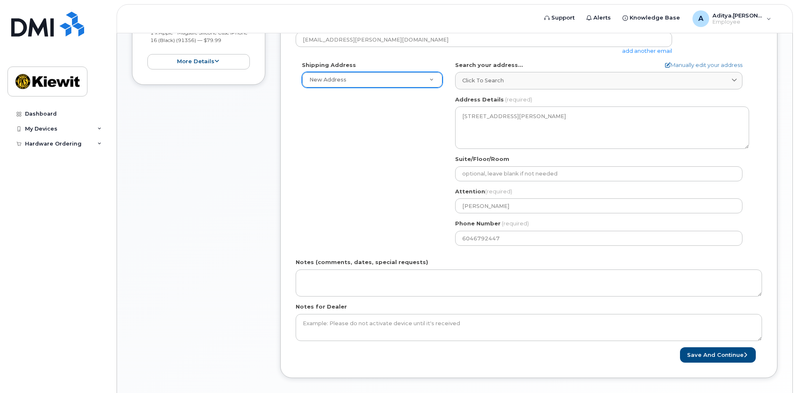
scroll to position [291, 0]
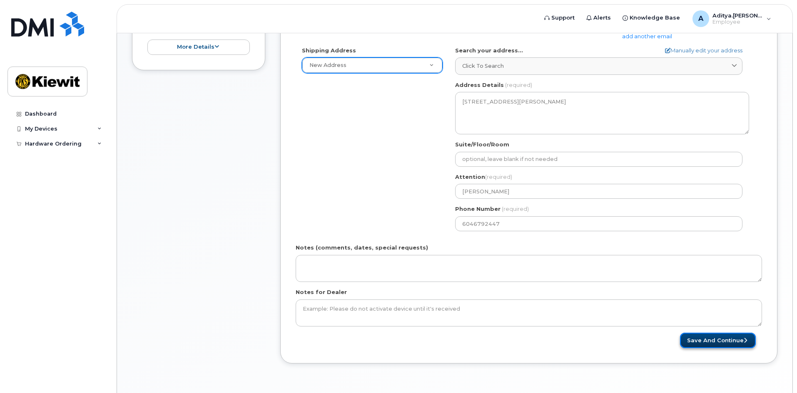
click at [708, 339] on button "Save and Continue" at bounding box center [718, 340] width 76 height 15
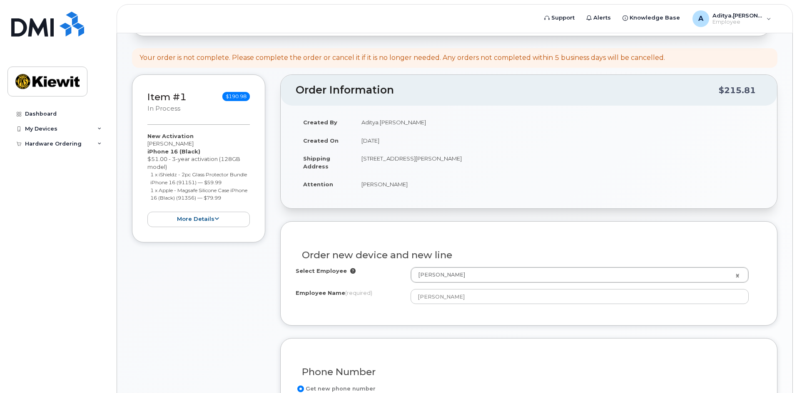
scroll to position [167, 0]
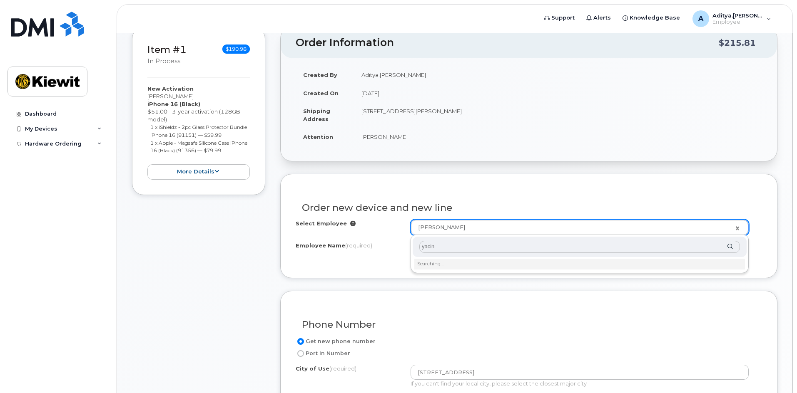
type input "yacine"
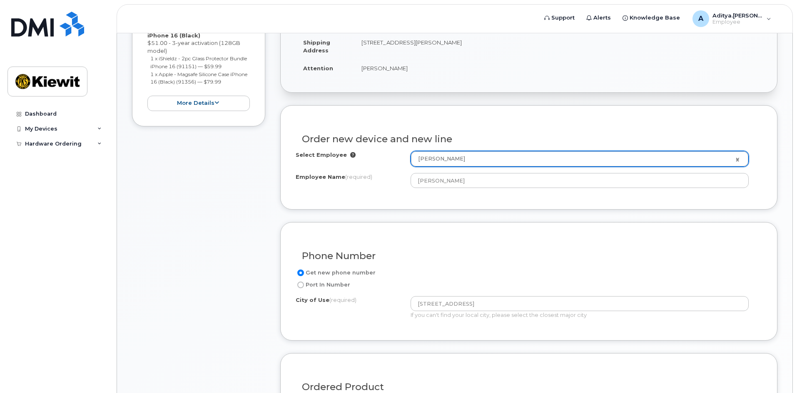
scroll to position [250, 0]
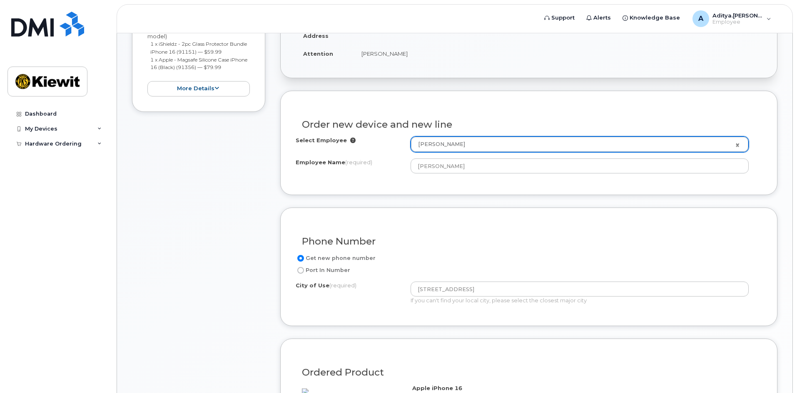
click at [302, 273] on input "Port In Number" at bounding box center [300, 270] width 7 height 7
radio input "true"
click at [303, 259] on input "Get new phone number" at bounding box center [300, 258] width 7 height 7
radio input "true"
click at [300, 274] on label "Port In Number" at bounding box center [323, 271] width 55 height 10
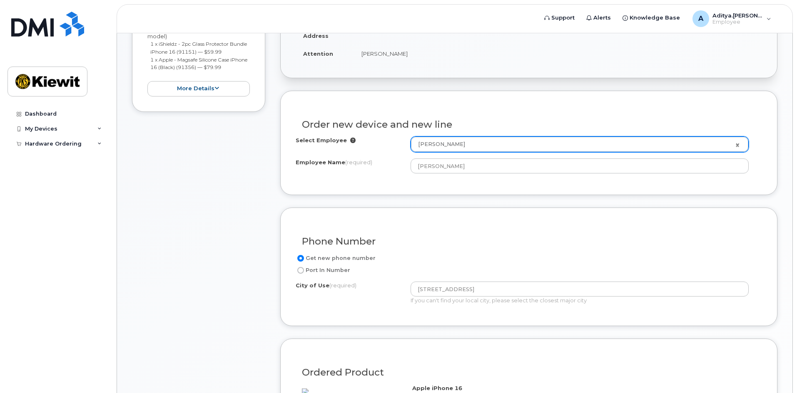
click at [300, 274] on input "Port In Number" at bounding box center [300, 270] width 7 height 7
radio input "true"
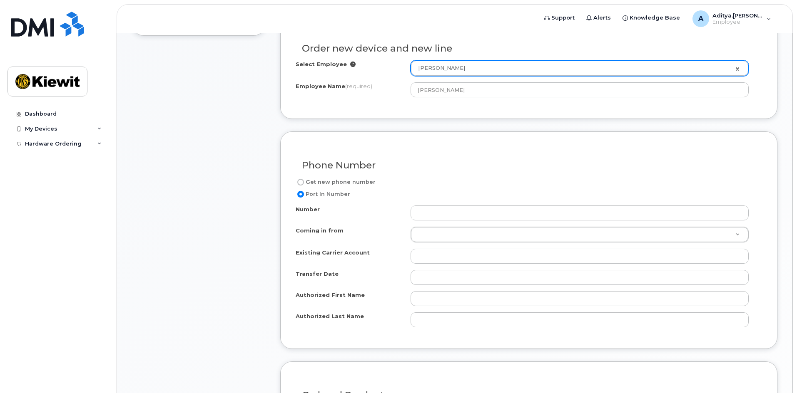
scroll to position [333, 0]
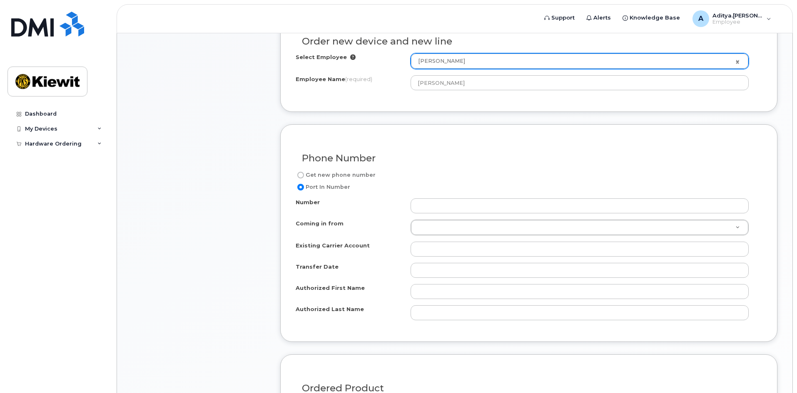
click at [299, 175] on input "Get new phone number" at bounding box center [300, 175] width 7 height 7
radio input "true"
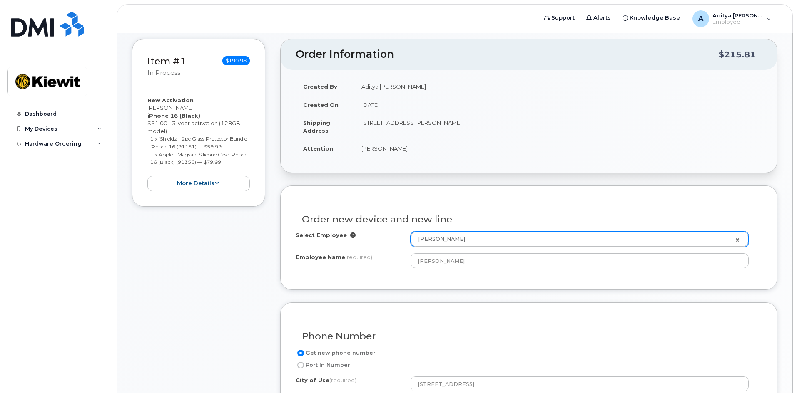
scroll to position [125, 0]
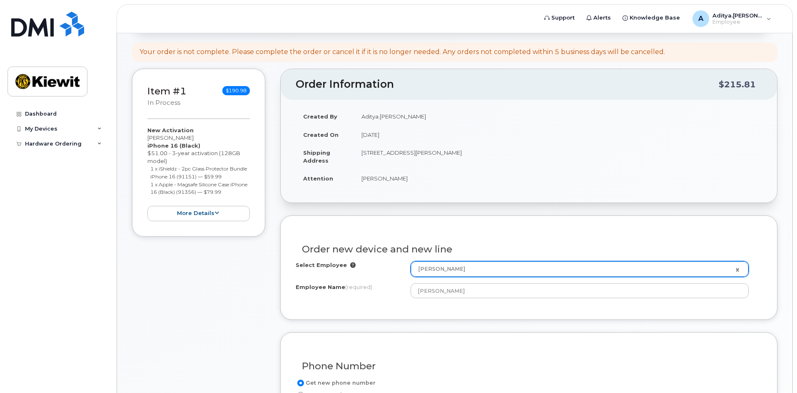
click at [686, 237] on div "Order new device and new line" at bounding box center [529, 246] width 466 height 30
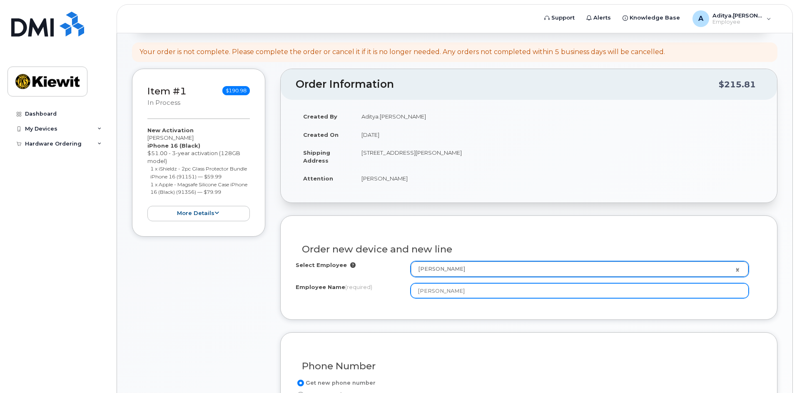
click at [434, 290] on input "[PERSON_NAME]" at bounding box center [579, 290] width 338 height 15
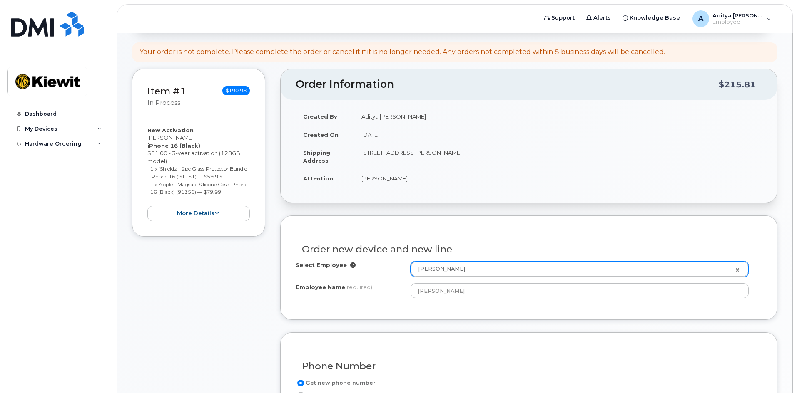
click at [502, 260] on div "Order new device and new line" at bounding box center [529, 246] width 466 height 30
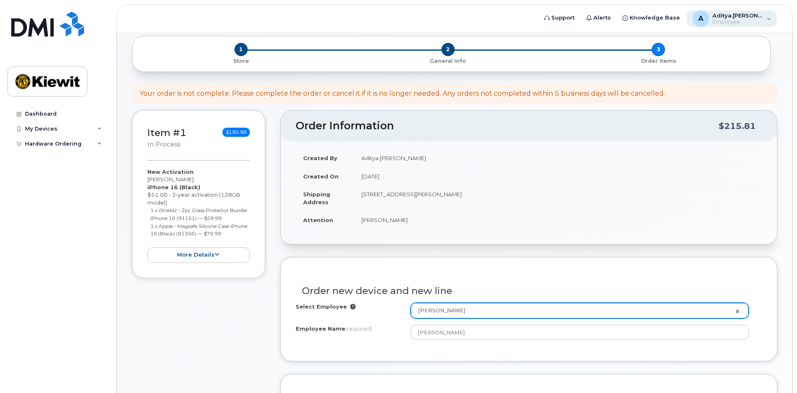
click at [766, 18] on div "A Aditya.Gupta Employee" at bounding box center [731, 18] width 90 height 17
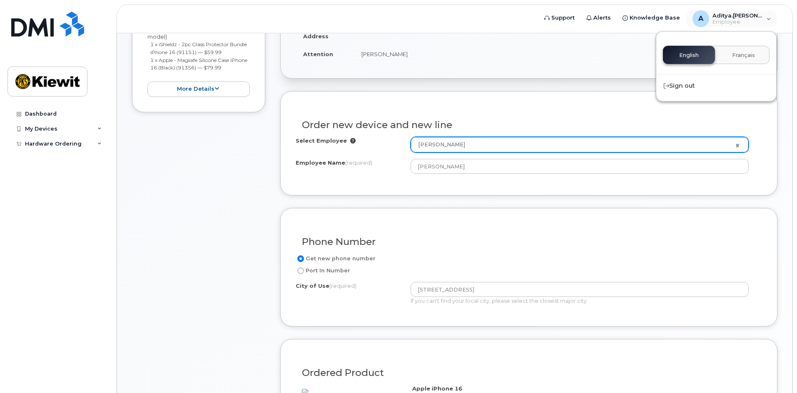
scroll to position [250, 0]
drag, startPoint x: 415, startPoint y: 126, endPoint x: 472, endPoint y: 125, distance: 56.6
click at [472, 125] on h3 "Order new device and new line" at bounding box center [529, 124] width 454 height 10
click at [485, 127] on h3 "Order new device and new line" at bounding box center [529, 124] width 454 height 10
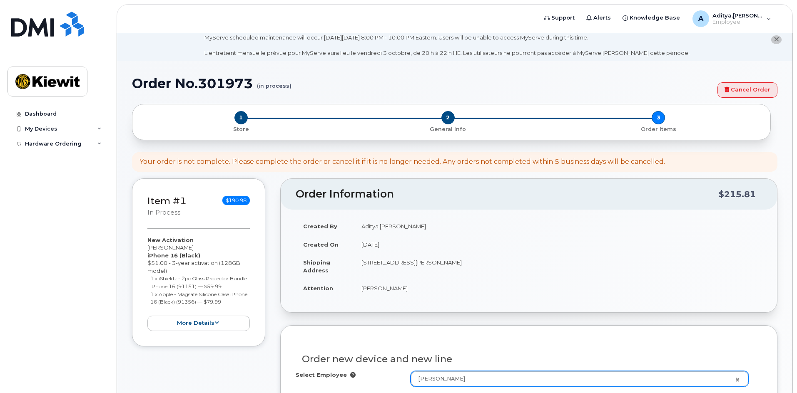
scroll to position [0, 0]
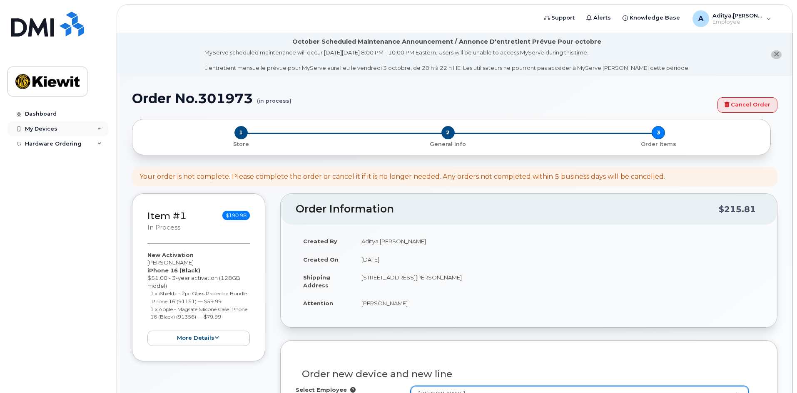
click at [55, 132] on div "My Devices" at bounding box center [41, 129] width 32 height 7
click at [39, 157] on div "Hardware Ordering" at bounding box center [53, 160] width 57 height 7
click at [55, 172] on div "My Orders" at bounding box center [44, 174] width 30 height 7
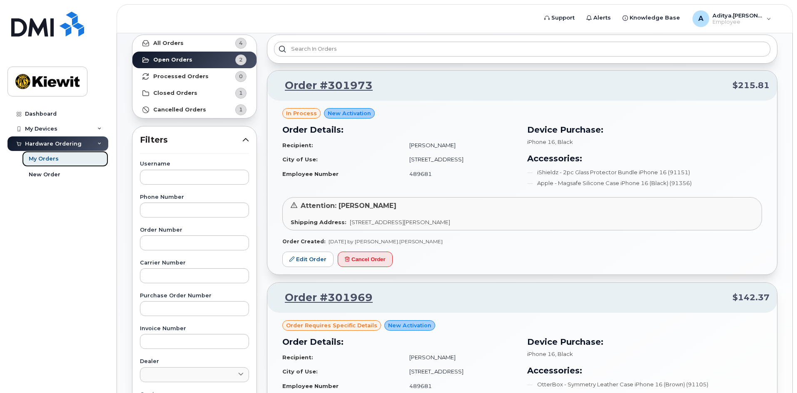
scroll to position [42, 0]
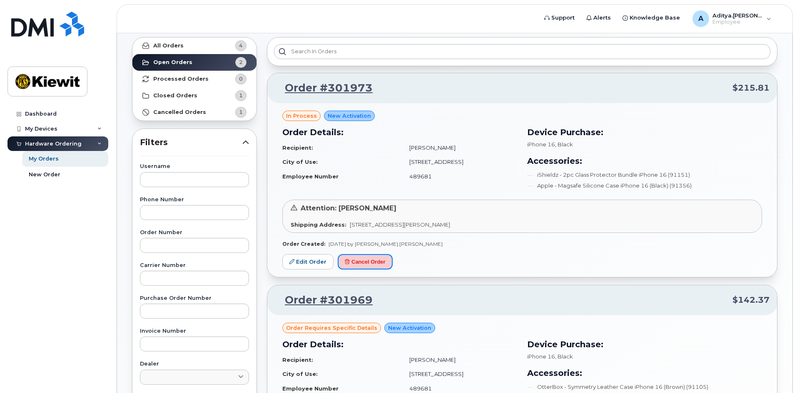
drag, startPoint x: 363, startPoint y: 262, endPoint x: 434, endPoint y: 43, distance: 230.1
click at [363, 262] on button "Cancel Order" at bounding box center [365, 261] width 55 height 15
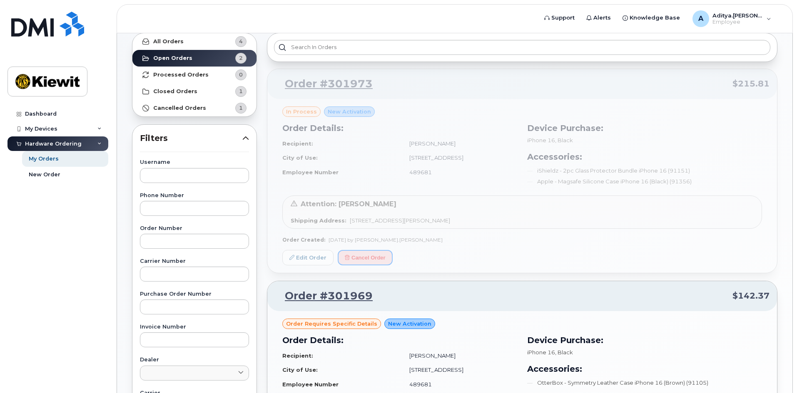
scroll to position [0, 0]
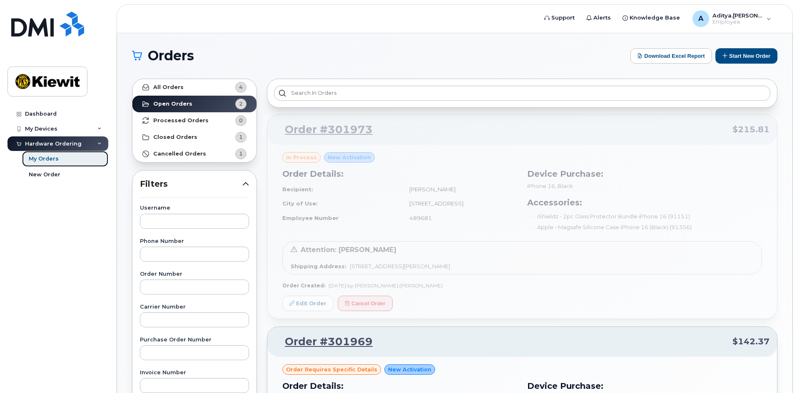
click at [66, 159] on link "My Orders" at bounding box center [65, 159] width 86 height 16
click at [52, 167] on link "New Order" at bounding box center [65, 175] width 86 height 16
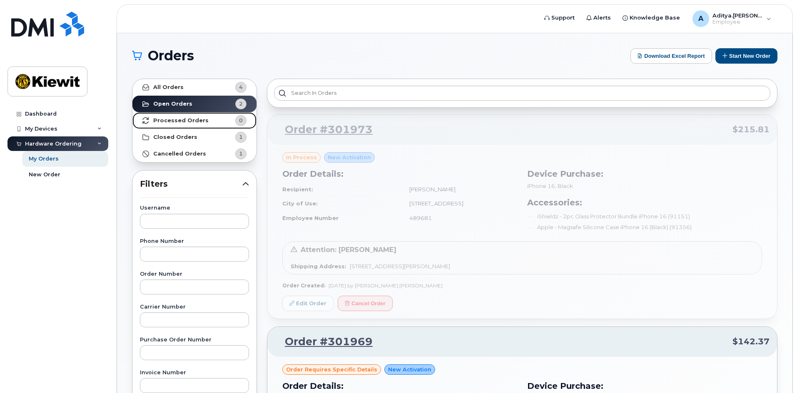
click at [196, 117] on strong "Processed Orders" at bounding box center [180, 120] width 55 height 7
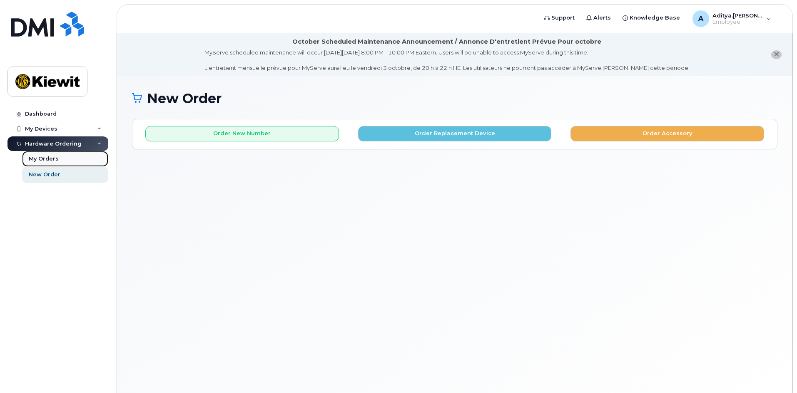
click at [65, 155] on link "My Orders" at bounding box center [65, 159] width 86 height 16
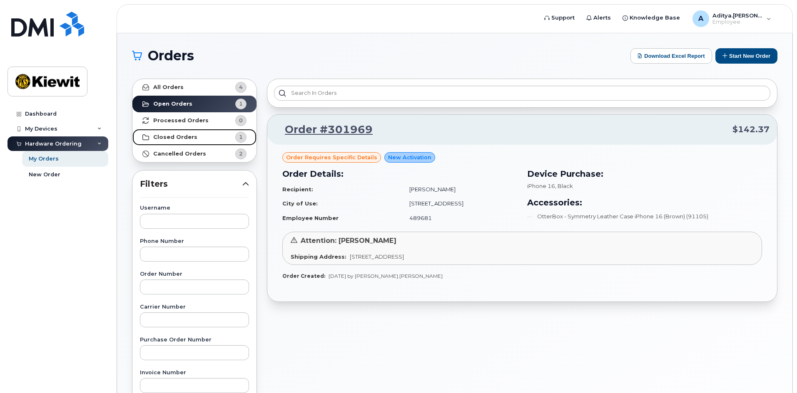
click at [203, 138] on link "Closed Orders 1" at bounding box center [194, 137] width 124 height 17
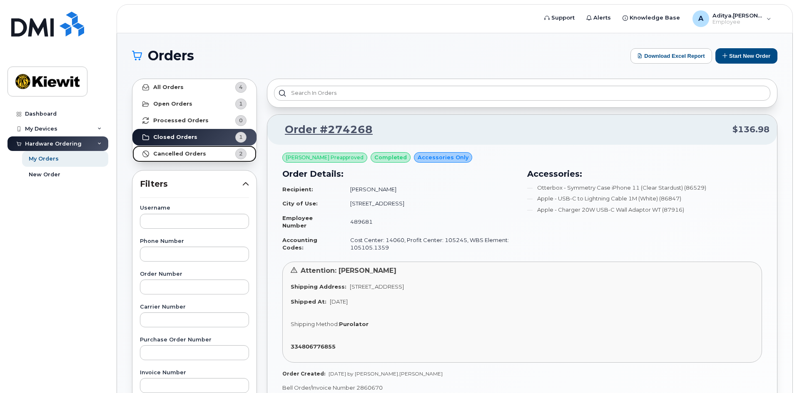
click at [191, 156] on strong "Cancelled Orders" at bounding box center [179, 154] width 53 height 7
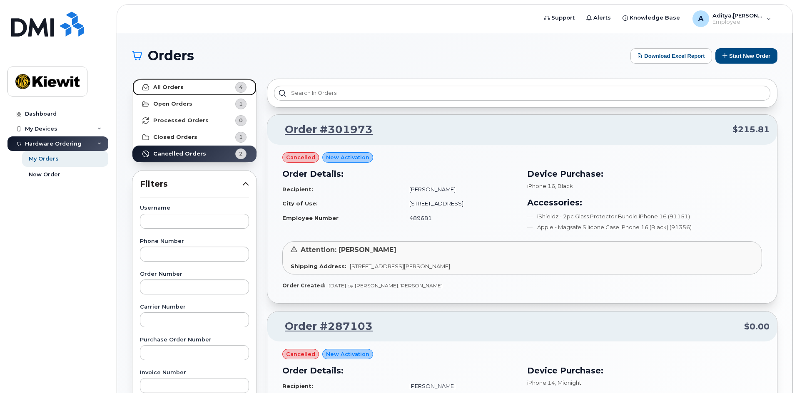
click at [201, 87] on link "All Orders 4" at bounding box center [194, 87] width 124 height 17
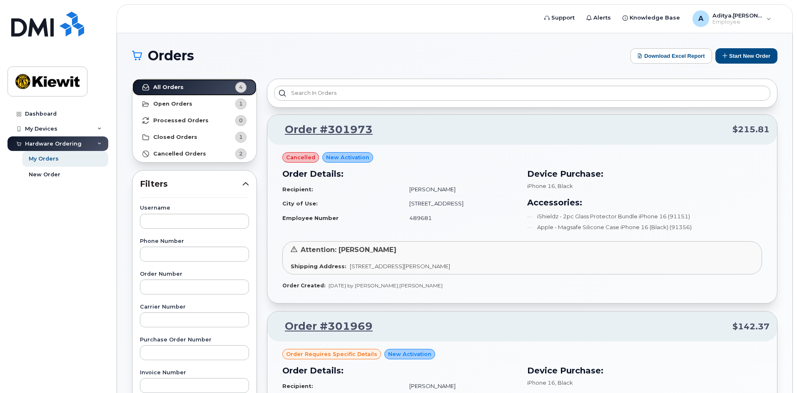
scroll to position [167, 0]
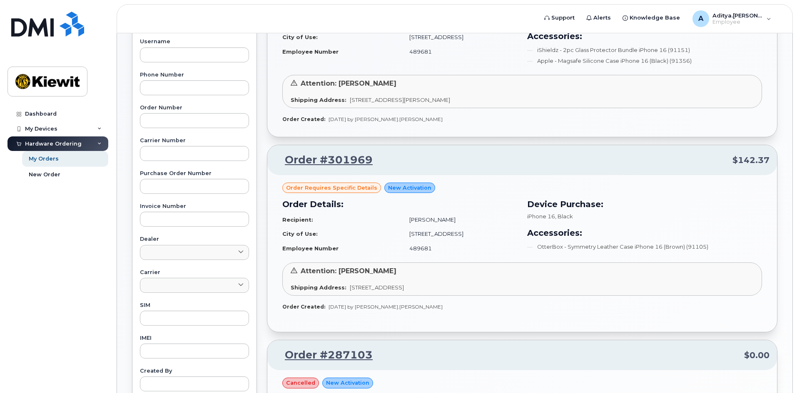
click at [339, 191] on span "Order requires Specific details" at bounding box center [331, 188] width 91 height 8
click at [394, 191] on span "New Activation" at bounding box center [409, 188] width 43 height 8
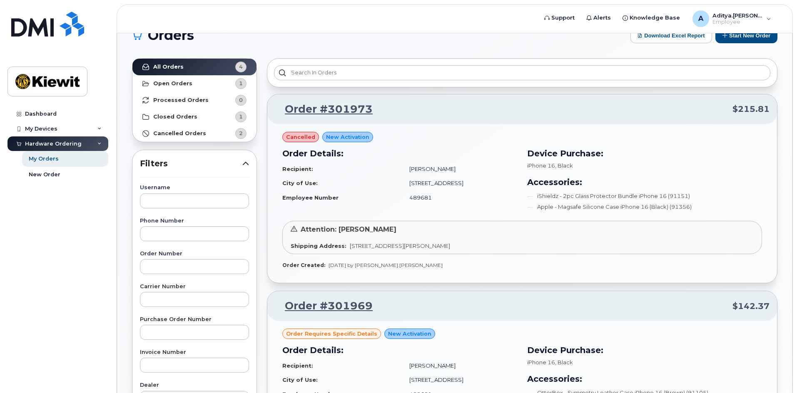
scroll to position [0, 0]
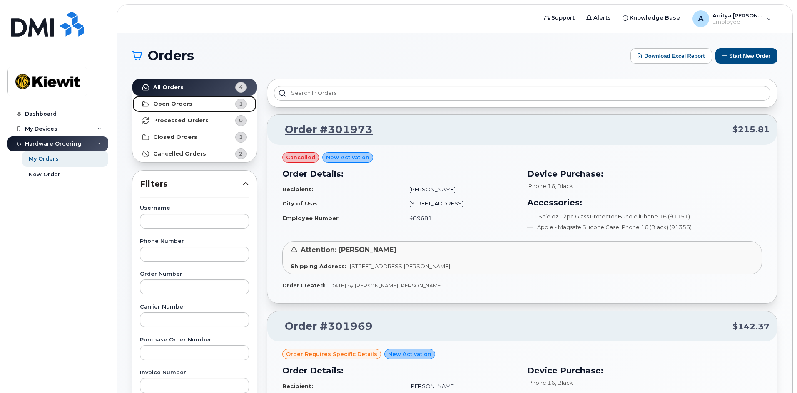
click at [218, 103] on link "Open Orders 1" at bounding box center [194, 104] width 124 height 17
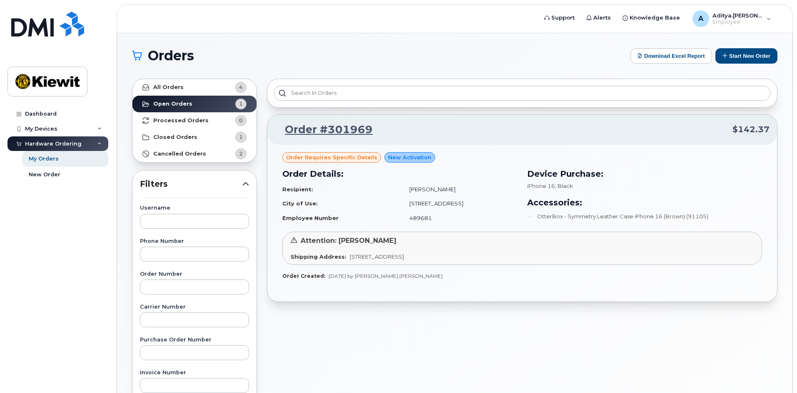
click at [376, 137] on p "Order #301969 $142.37" at bounding box center [522, 129] width 495 height 15
click at [343, 130] on link "Order #301969" at bounding box center [324, 129] width 98 height 15
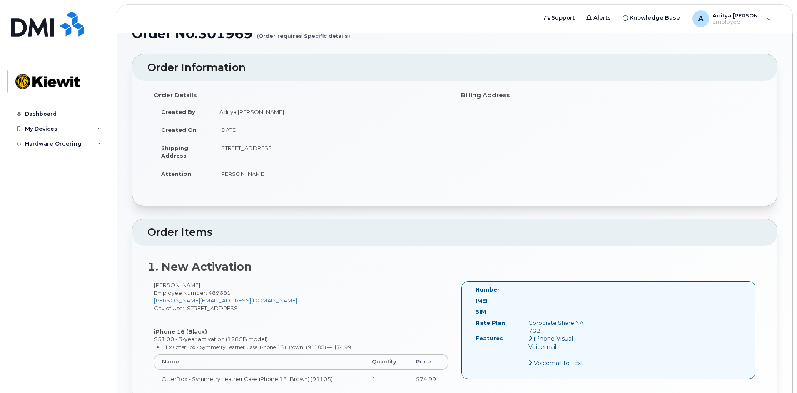
scroll to position [83, 0]
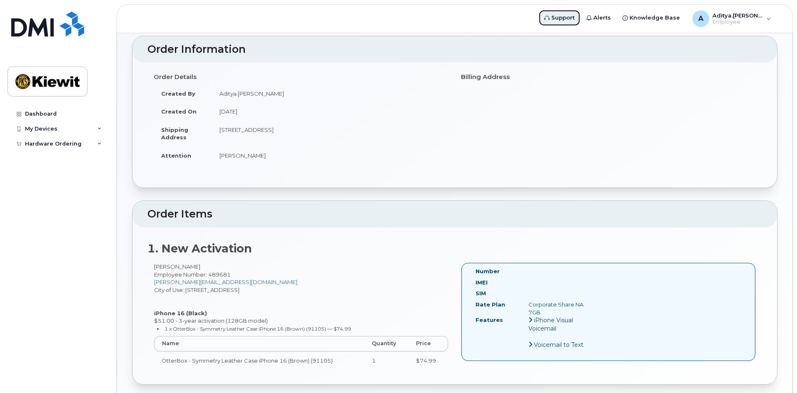
click at [574, 20] on span "Support" at bounding box center [562, 18] width 23 height 8
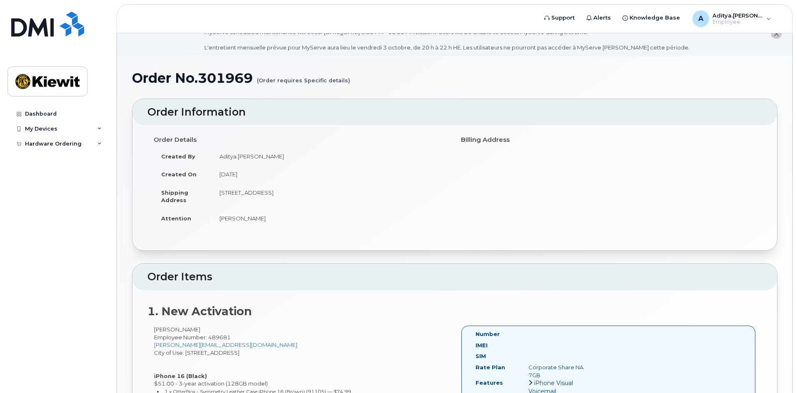
scroll to position [0, 0]
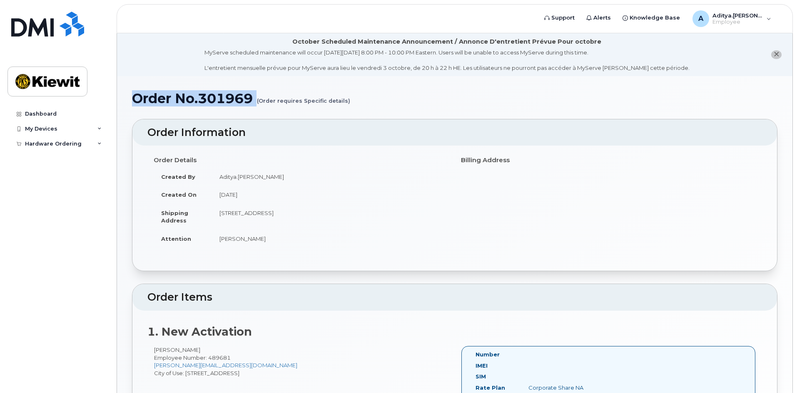
drag, startPoint x: 129, startPoint y: 97, endPoint x: 254, endPoint y: 107, distance: 124.9
click at [254, 107] on div "Order No.301969 (Order requires Specific details) × Share This Order If you wan…" at bounding box center [454, 314] width 675 height 477
copy h1 "Order No.301969"
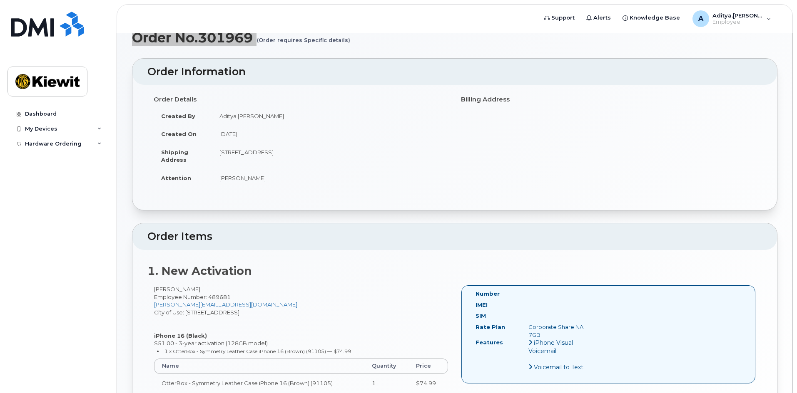
scroll to position [19, 0]
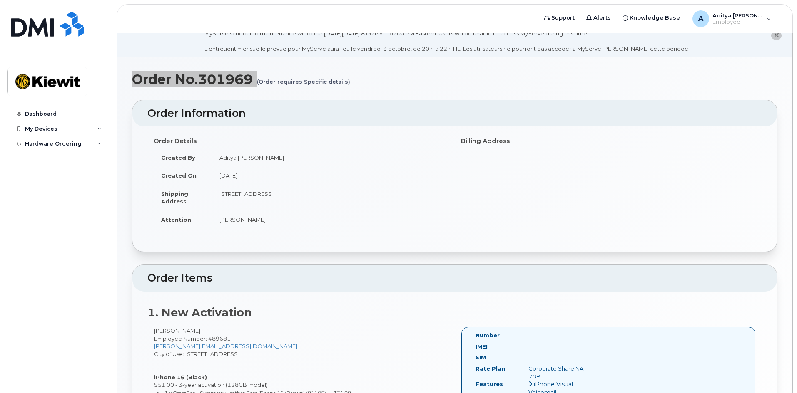
copy h1 "Order No.301969"
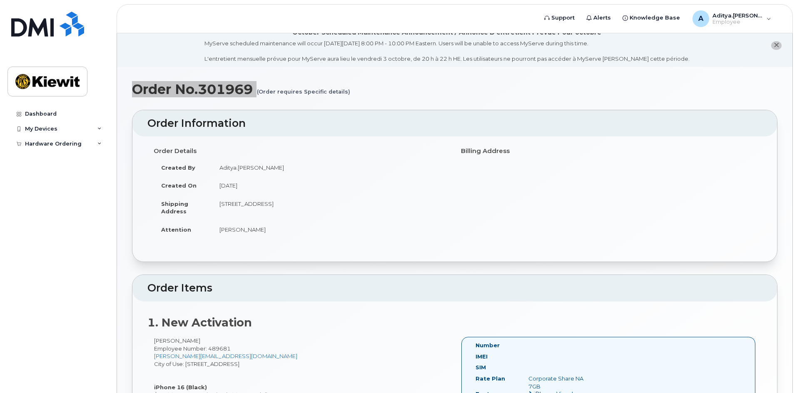
scroll to position [0, 0]
